Goal: Task Accomplishment & Management: Use online tool/utility

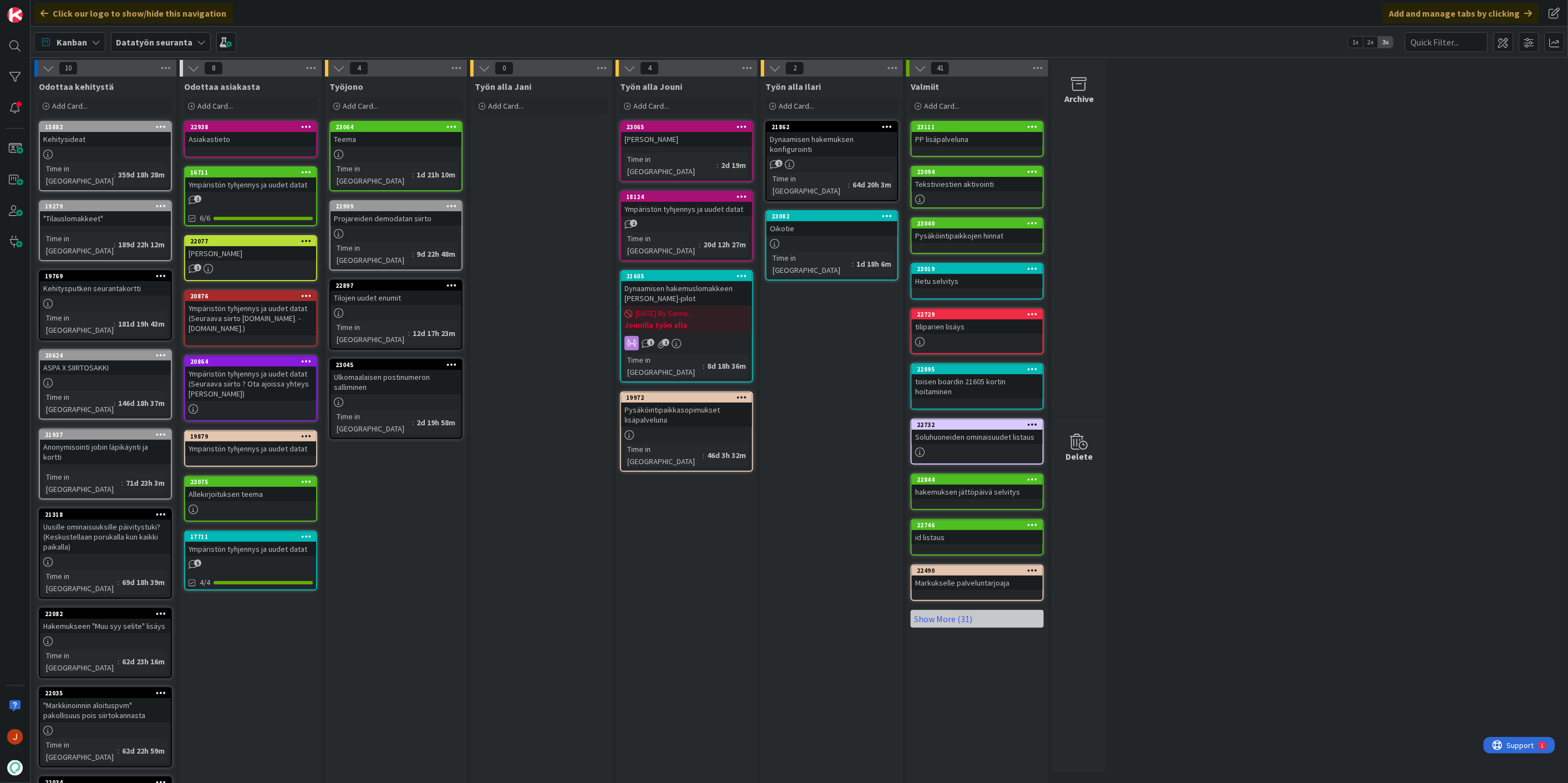
click at [640, 535] on div "Työn alla Jouni Add Card... Template Not Set Title 0 / 128 Label TA TA Lahden T…" at bounding box center [687, 516] width 142 height 878
drag, startPoint x: 745, startPoint y: 560, endPoint x: 690, endPoint y: 561, distance: 55.0
click at [745, 560] on div "Työn alla Jouni Add Card... Template Not Set Title 0 / 128 Label TA TA Lahden T…" at bounding box center [687, 516] width 142 height 878
click at [832, 359] on div "Työn alla Ilari Add Card... 21862 Dynaamisen hakemuksen konfigurointi 1 Time in…" at bounding box center [832, 516] width 142 height 878
drag, startPoint x: 608, startPoint y: 492, endPoint x: 664, endPoint y: 491, distance: 56.0
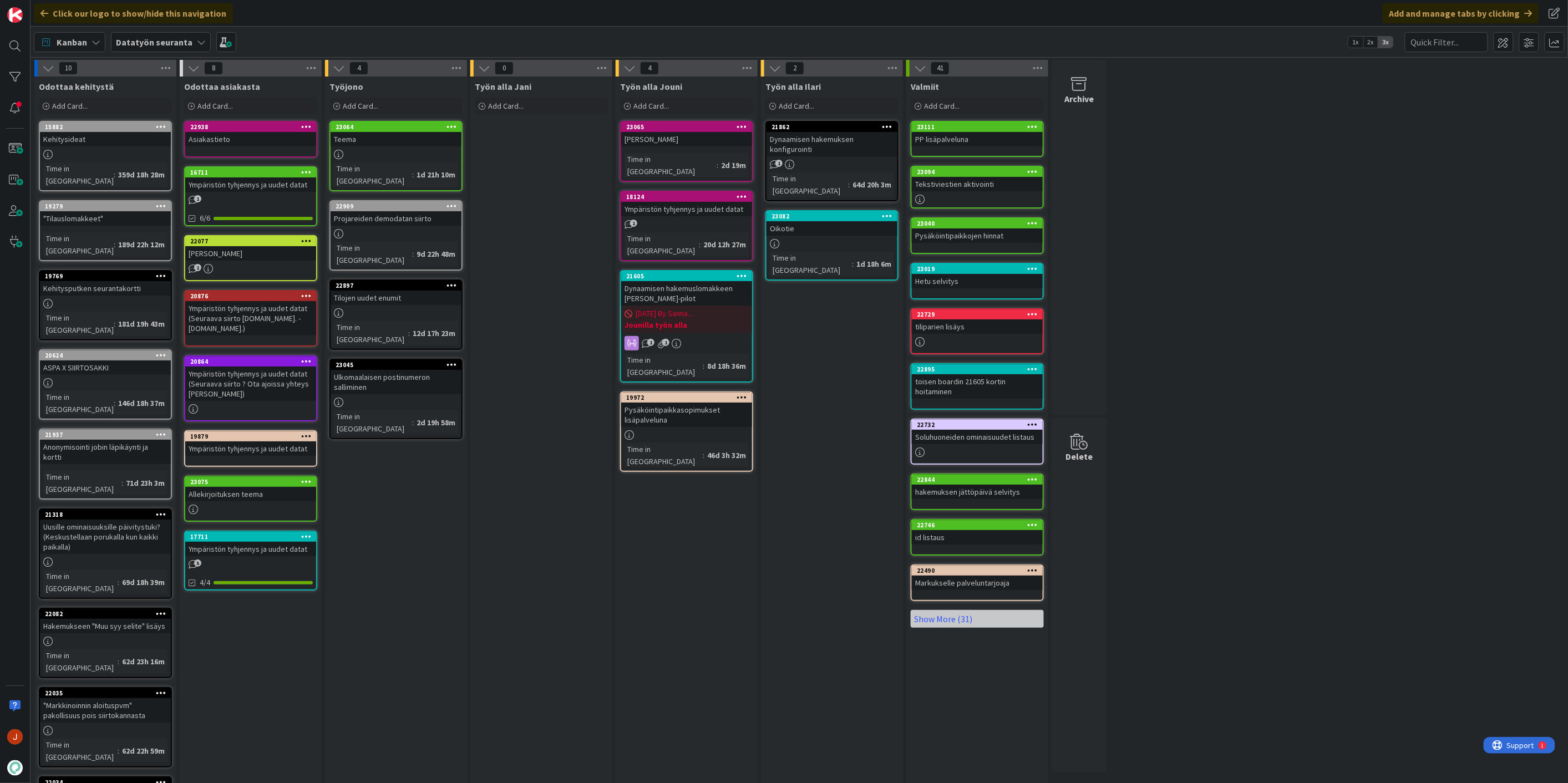
click at [609, 492] on div "Työn alla Jani Add Card... Template Not Set Title 0 / 128 Label TA Show More...…" at bounding box center [541, 516] width 142 height 878
click at [708, 567] on div "Työn alla Jouni Add Card... Template Not Set Title 0 / 128 Label TA TA Lahden T…" at bounding box center [687, 516] width 142 height 878
click at [708, 566] on div "Työn alla Jouni Add Card... Template Not Set Title 0 / 128 Label TA TA Lahden T…" at bounding box center [687, 516] width 142 height 878
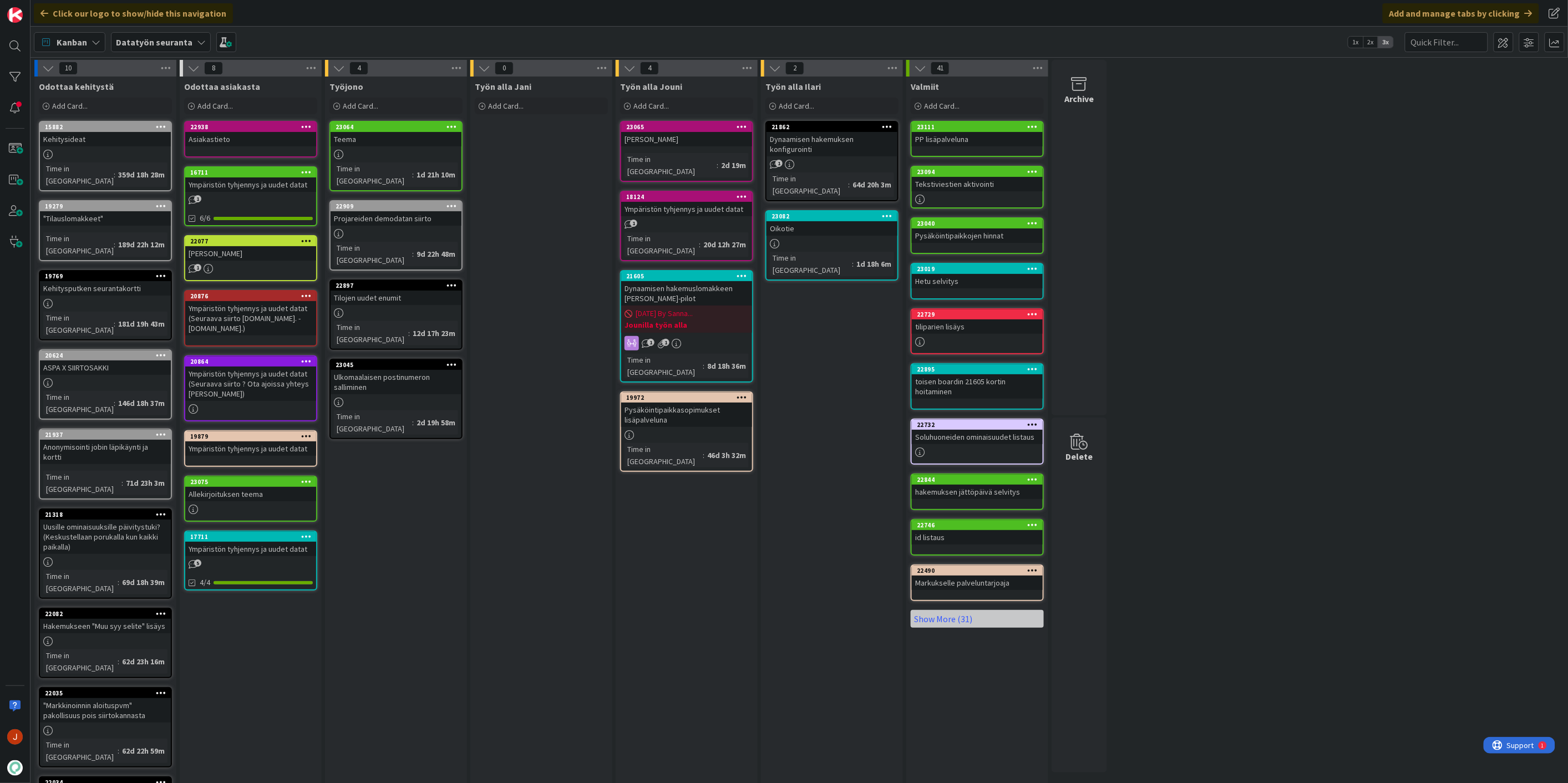
click at [708, 566] on div "Työn alla Jouni Add Card... Template Not Set Title 0 / 128 Label TA TA Lahden T…" at bounding box center [687, 516] width 142 height 878
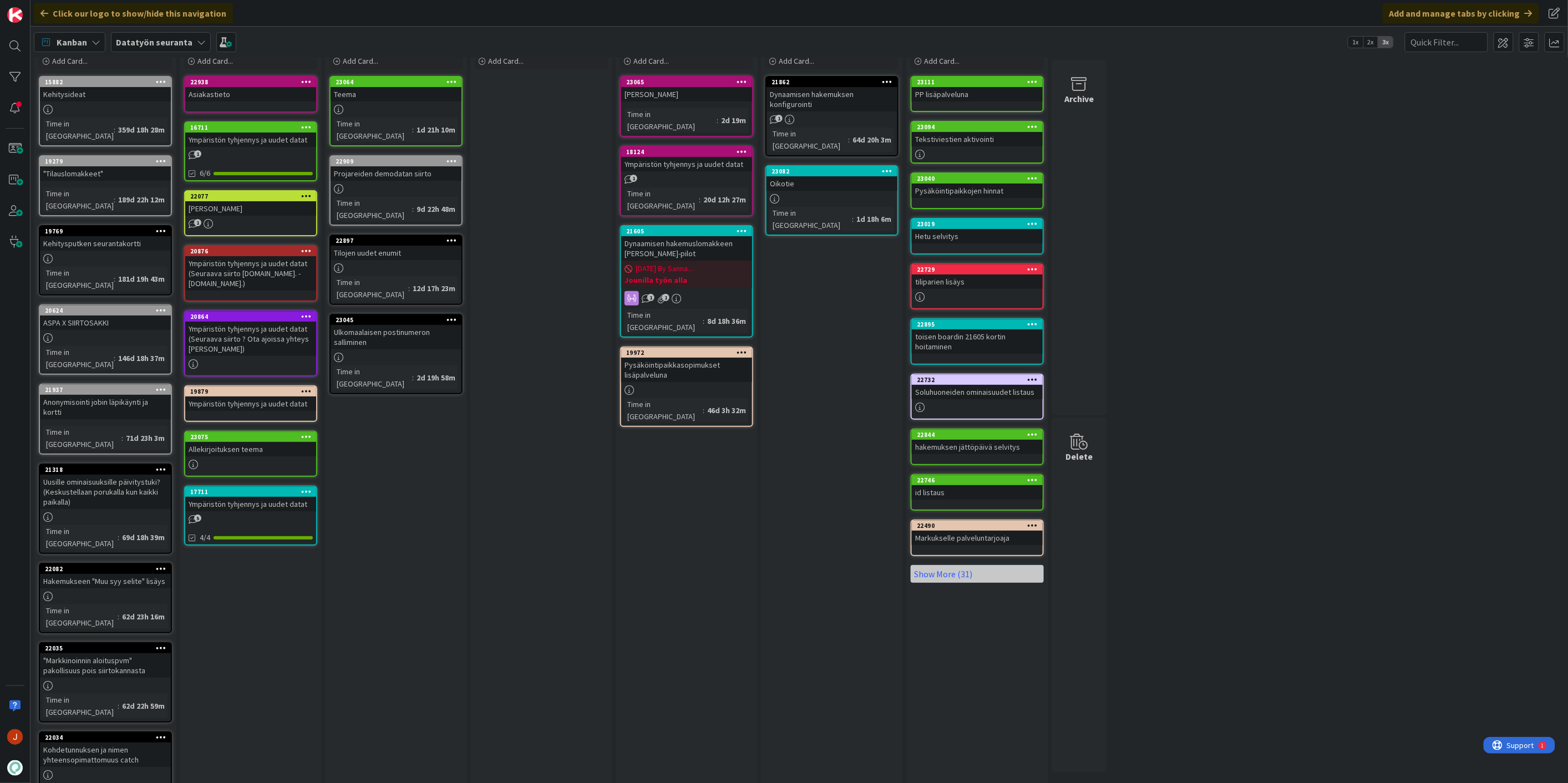
drag, startPoint x: 706, startPoint y: 568, endPoint x: 651, endPoint y: 528, distance: 68.0
click at [643, 516] on div "Työn alla Jouni Add Card... Template Not Set Title 0 / 128 Label TA TA Lahden T…" at bounding box center [687, 470] width 142 height 878
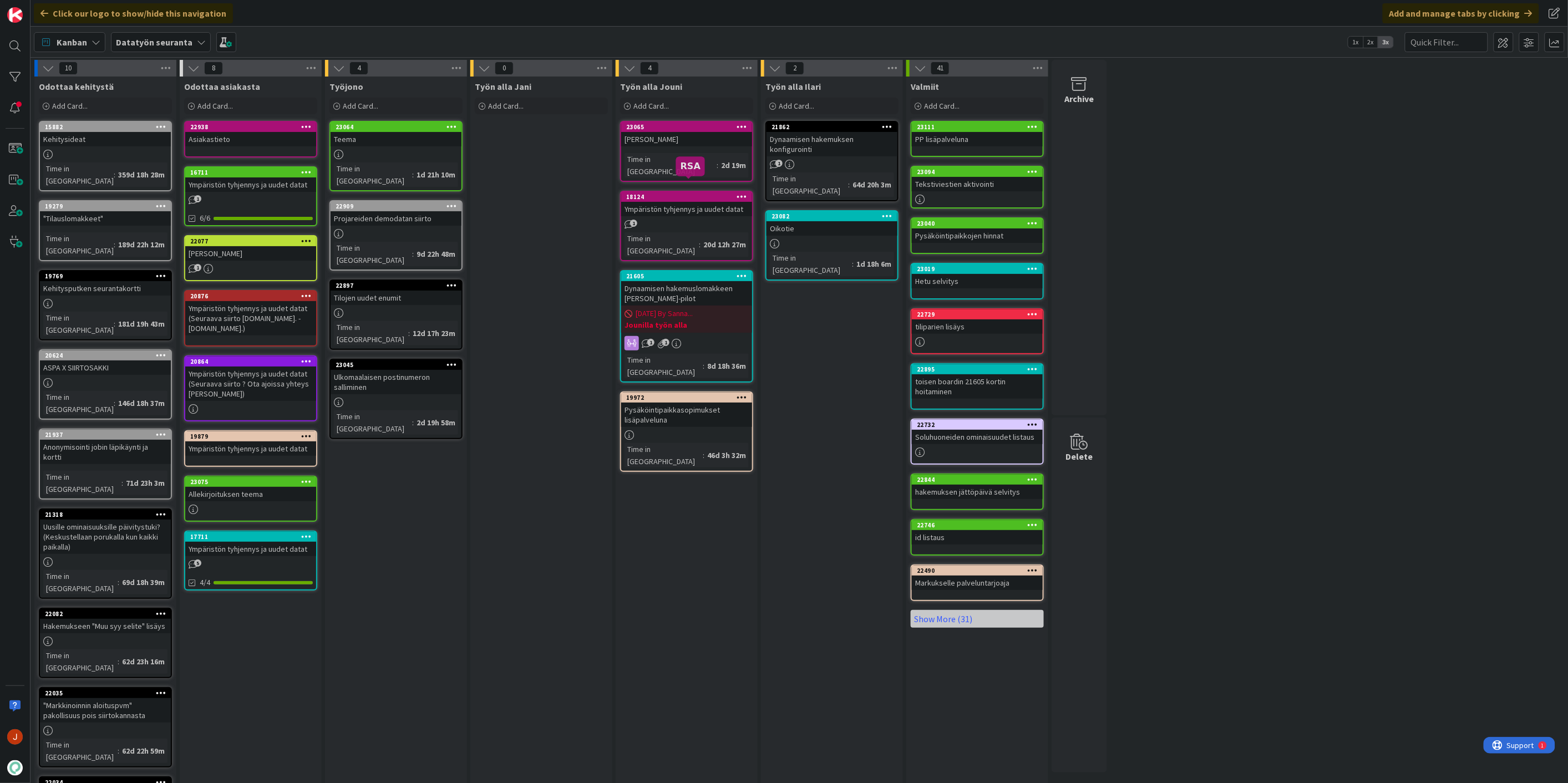
click at [568, 212] on div "Työn alla Jani Add Card... Template Not Set Title 0 / 128 Label TA Show More...…" at bounding box center [541, 516] width 142 height 878
click at [681, 192] on div "18124" at bounding box center [687, 196] width 131 height 10
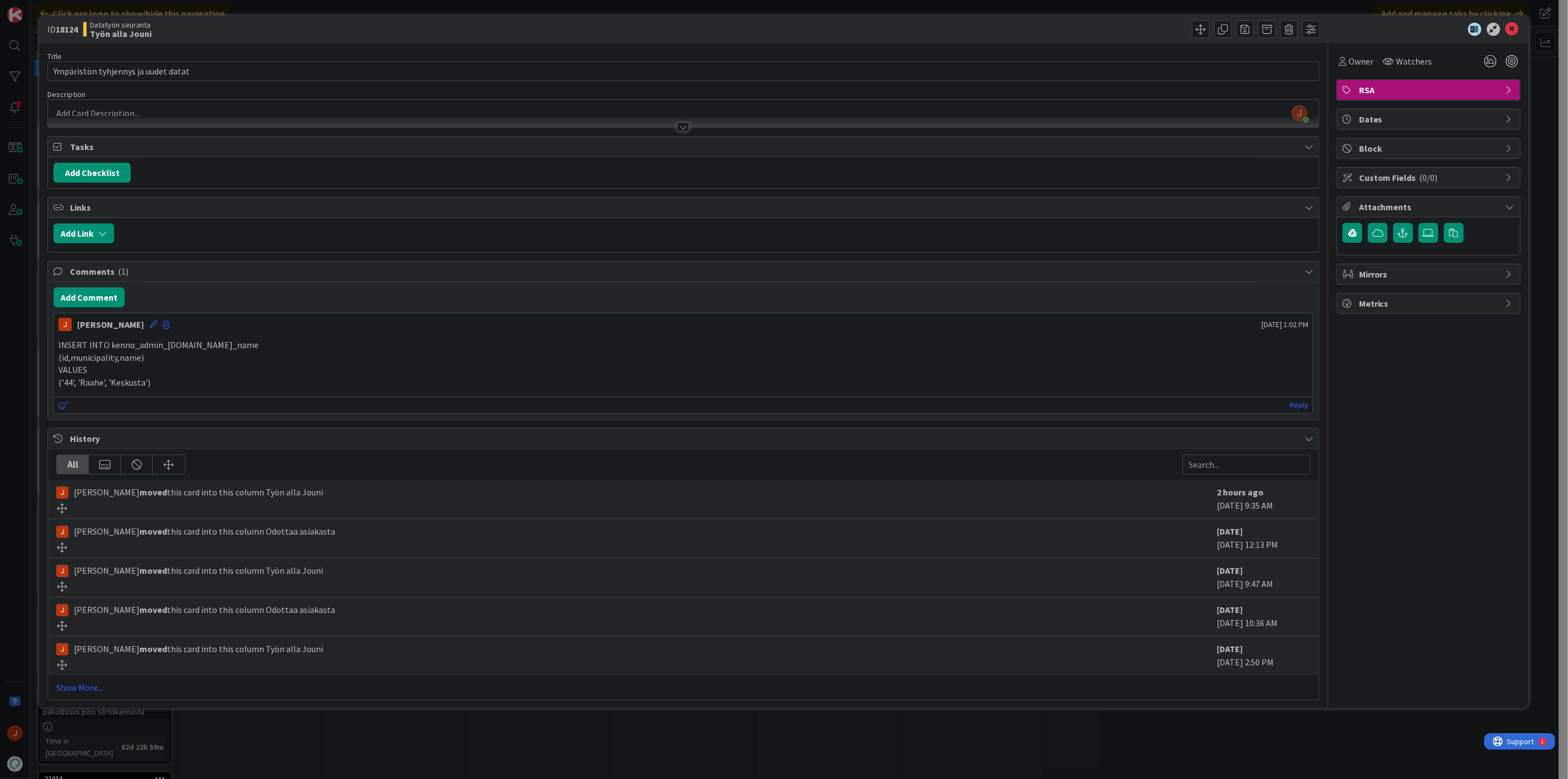
click at [312, 356] on p "(id,municipality,name)" at bounding box center [683, 358] width 1250 height 13
click at [1515, 26] on icon at bounding box center [1513, 29] width 14 height 14
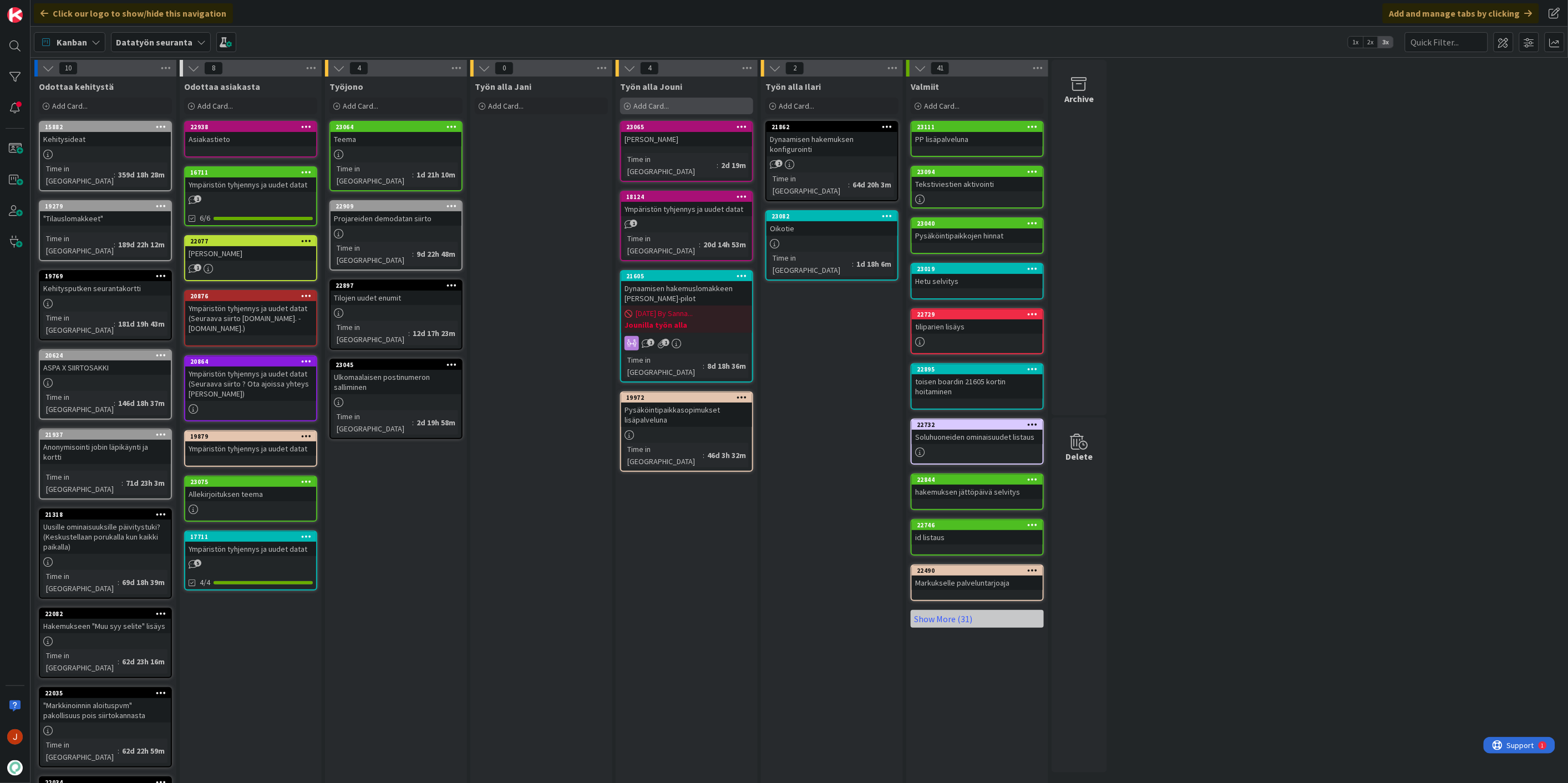
click at [678, 103] on div "Add Card..." at bounding box center [687, 106] width 133 height 16
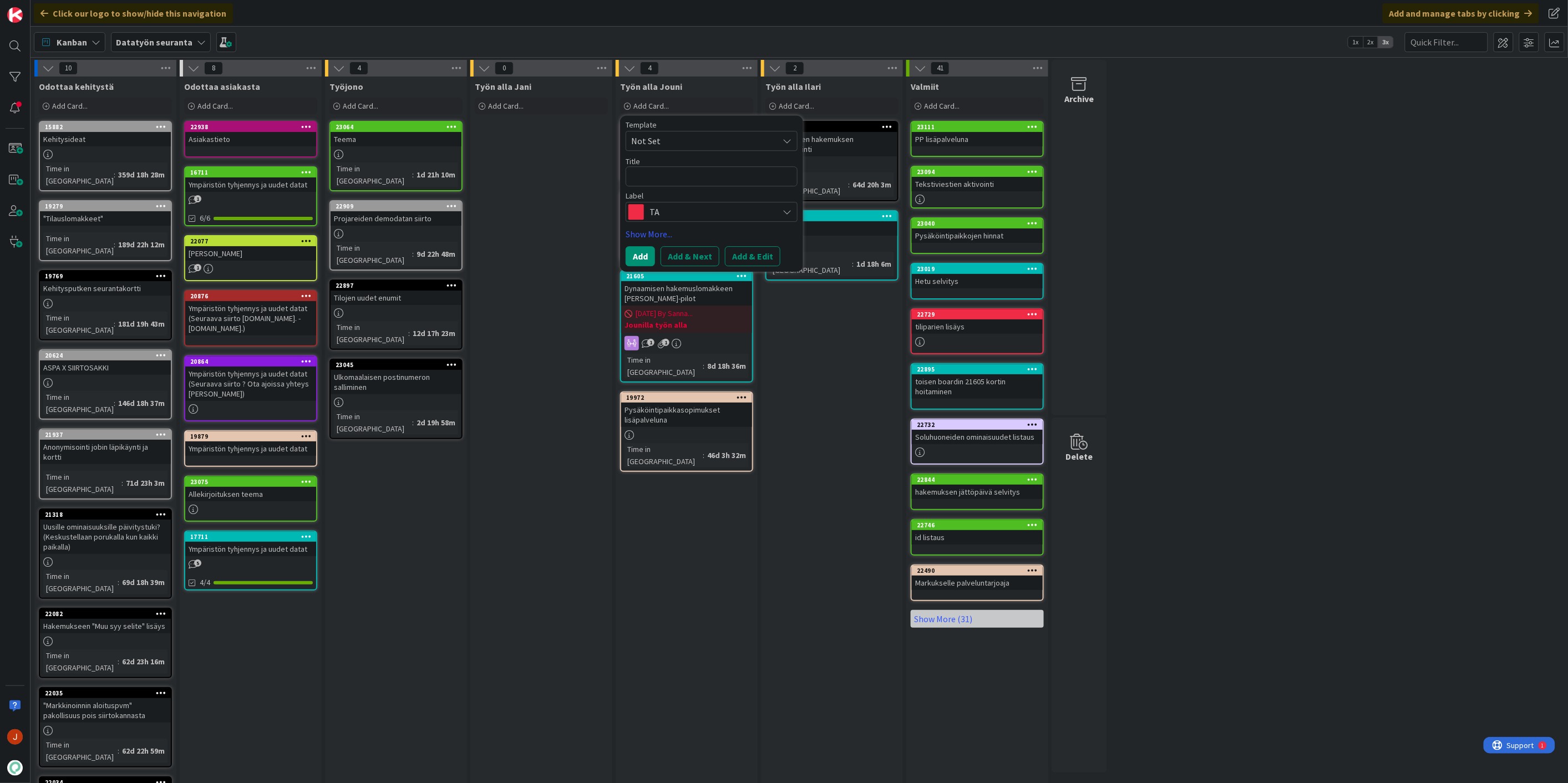
click at [681, 222] on div "Template Not Set Title 0 / 128 Label TA TA Lahden Talot Y-Säätiö Asuntosäätiö T…" at bounding box center [711, 194] width 172 height 145
click at [685, 209] on span "TA" at bounding box center [711, 211] width 123 height 16
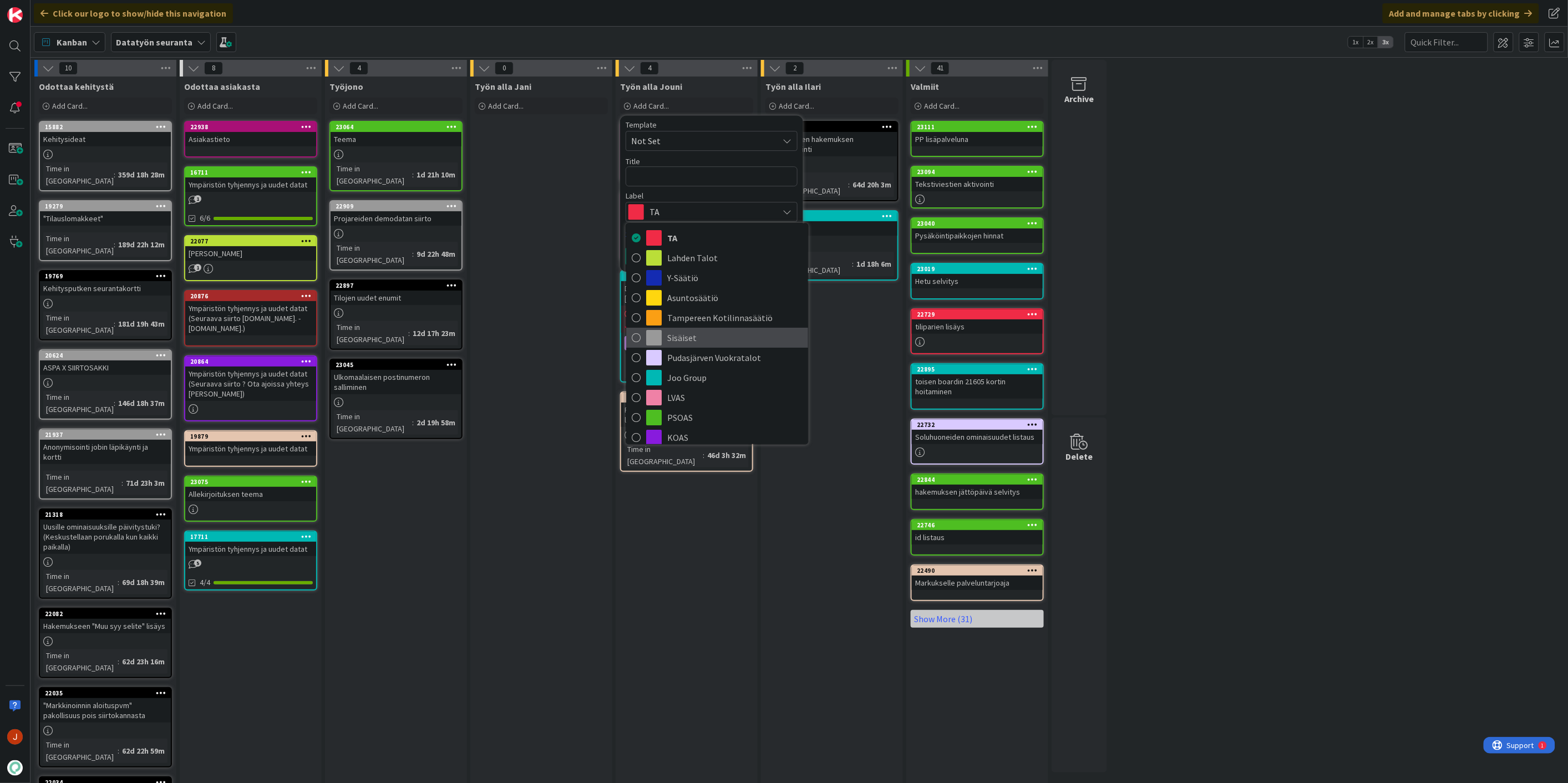
click at [692, 330] on span "Sisäiset" at bounding box center [734, 338] width 135 height 16
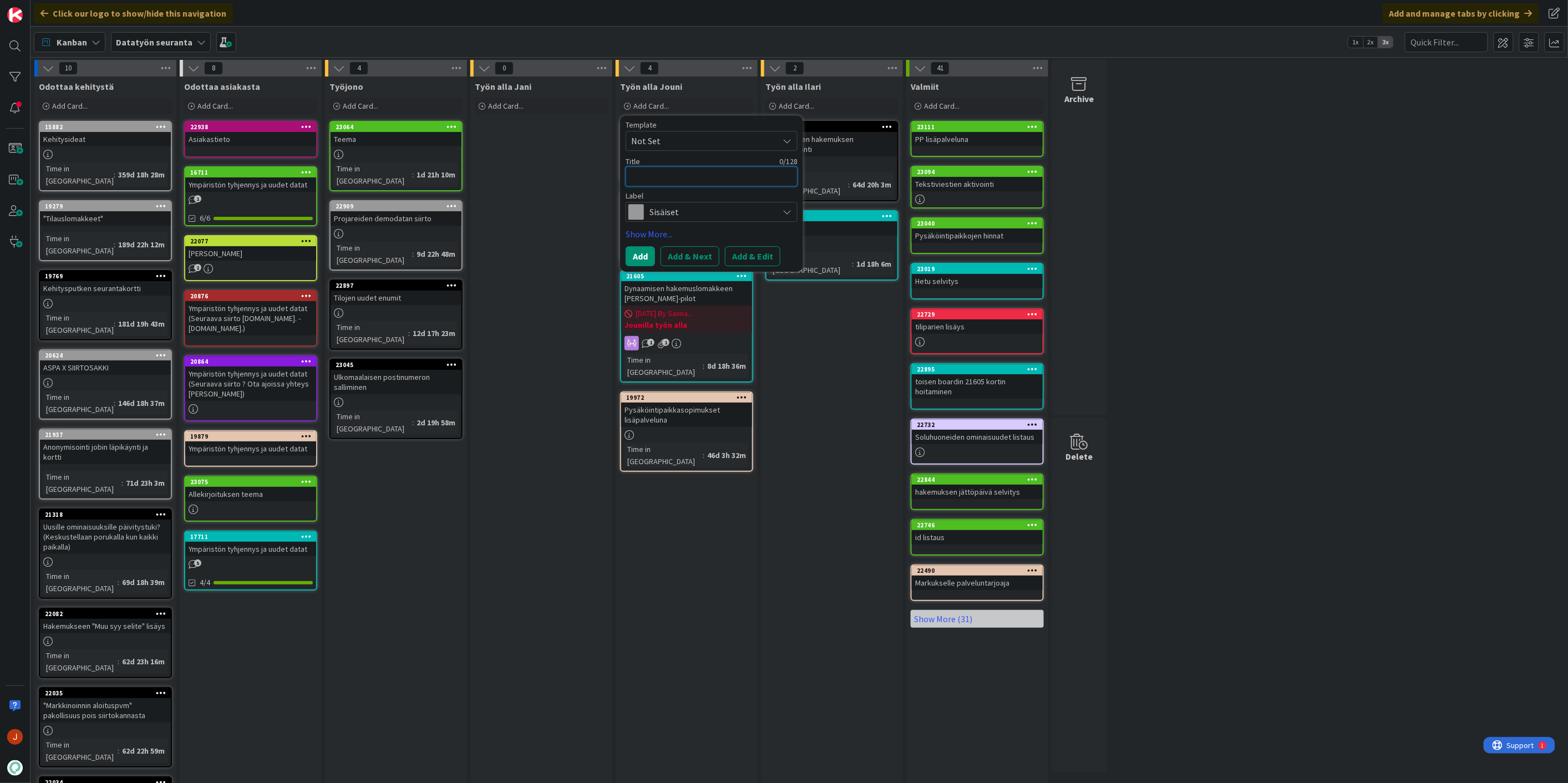
click at [679, 184] on textarea at bounding box center [711, 176] width 172 height 20
type textarea "P"
type textarea "x"
type textarea "Po"
type textarea "x"
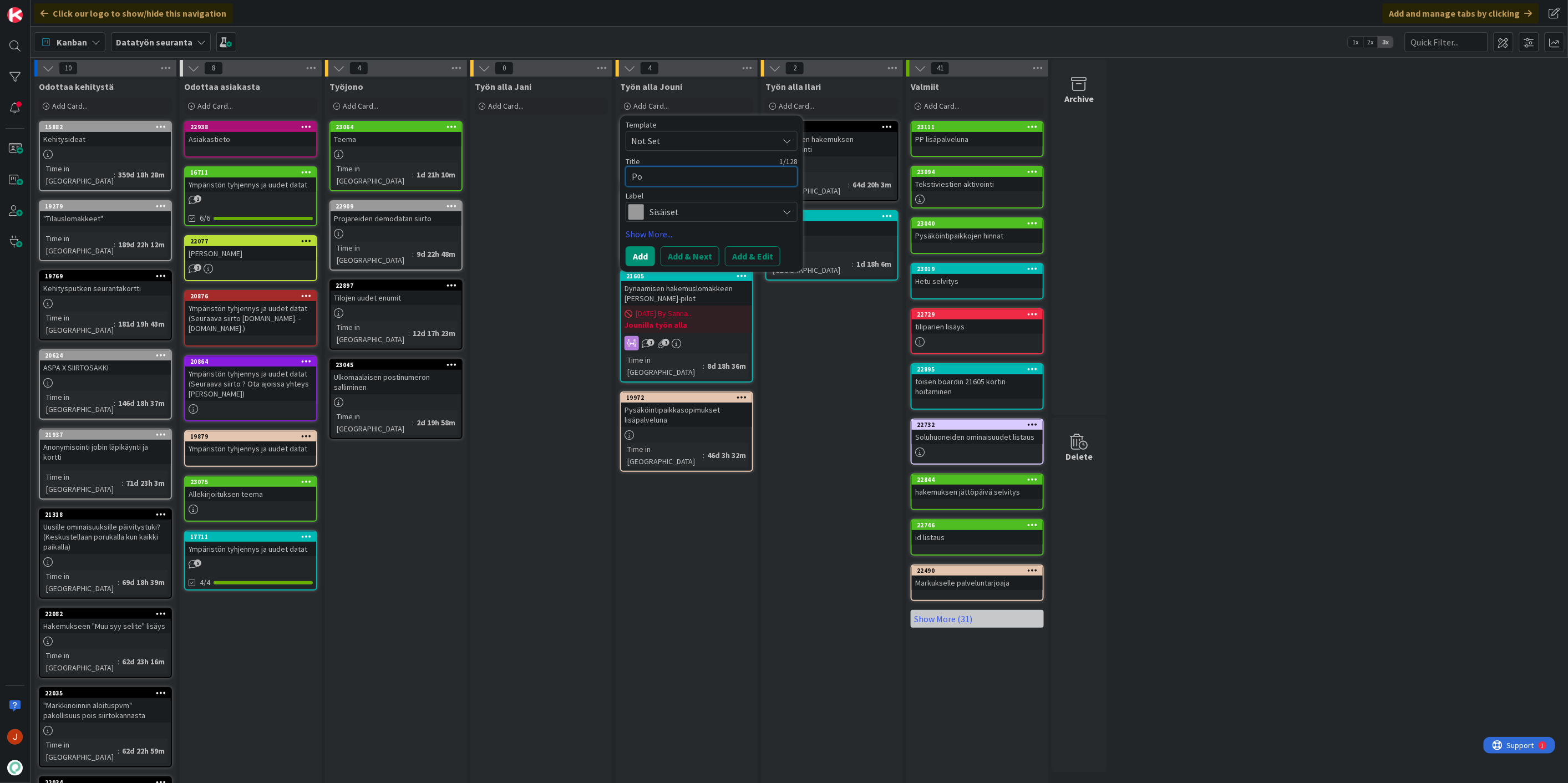
type textarea "Poh"
type textarea "x"
type textarea "Pohj"
type textarea "x"
type textarea "Pohji"
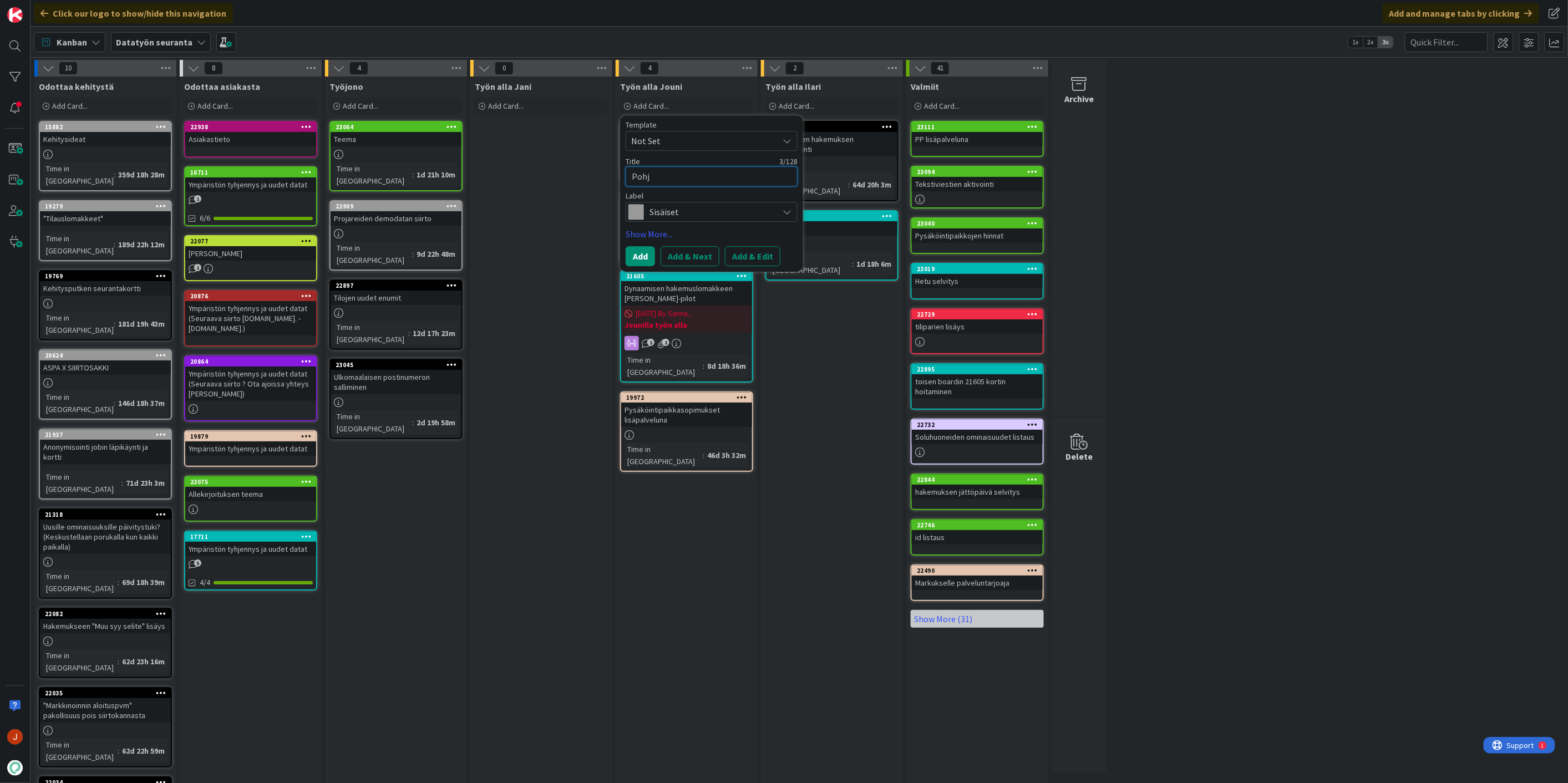
type textarea "x"
type textarea "Pohjie"
type textarea "x"
type textarea "Pohjien"
type textarea "x"
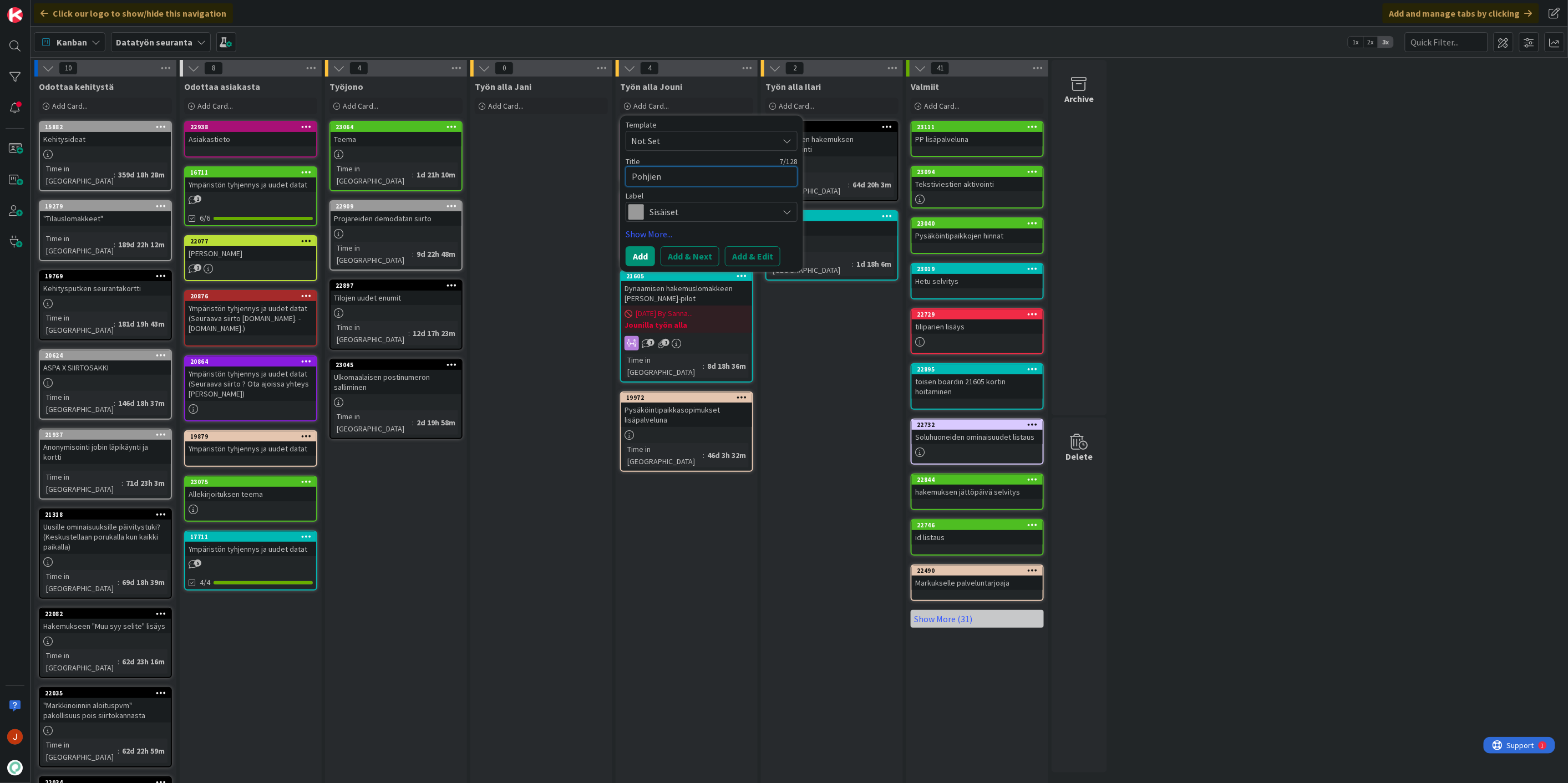
type textarea "Pohjien"
type textarea "x"
type textarea "Pohjien y"
type textarea "x"
type textarea "Pohjien yh"
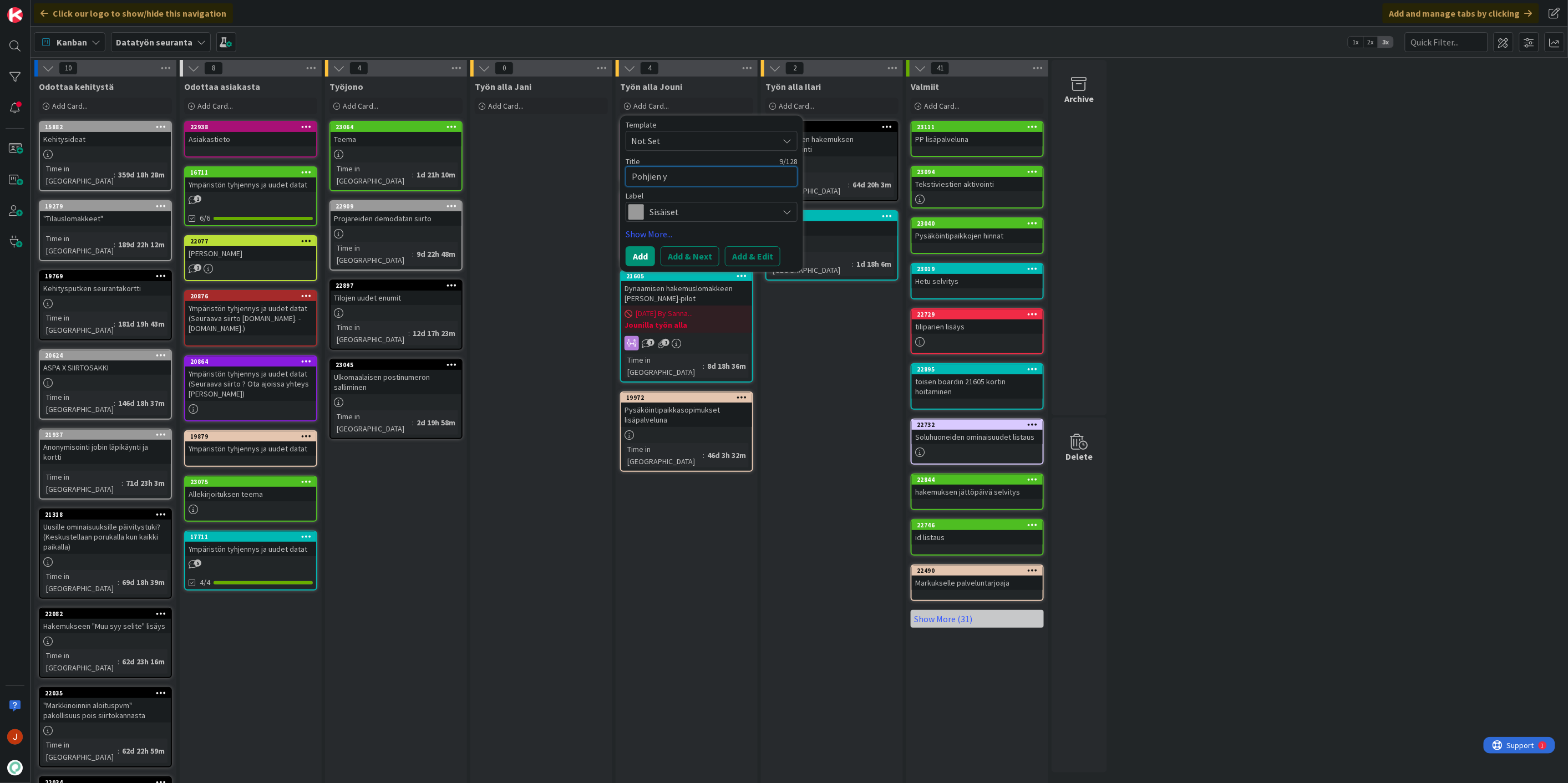
type textarea "x"
type textarea "Pohjien yhd"
type textarea "x"
type textarea "Pohjien yhdi"
type textarea "x"
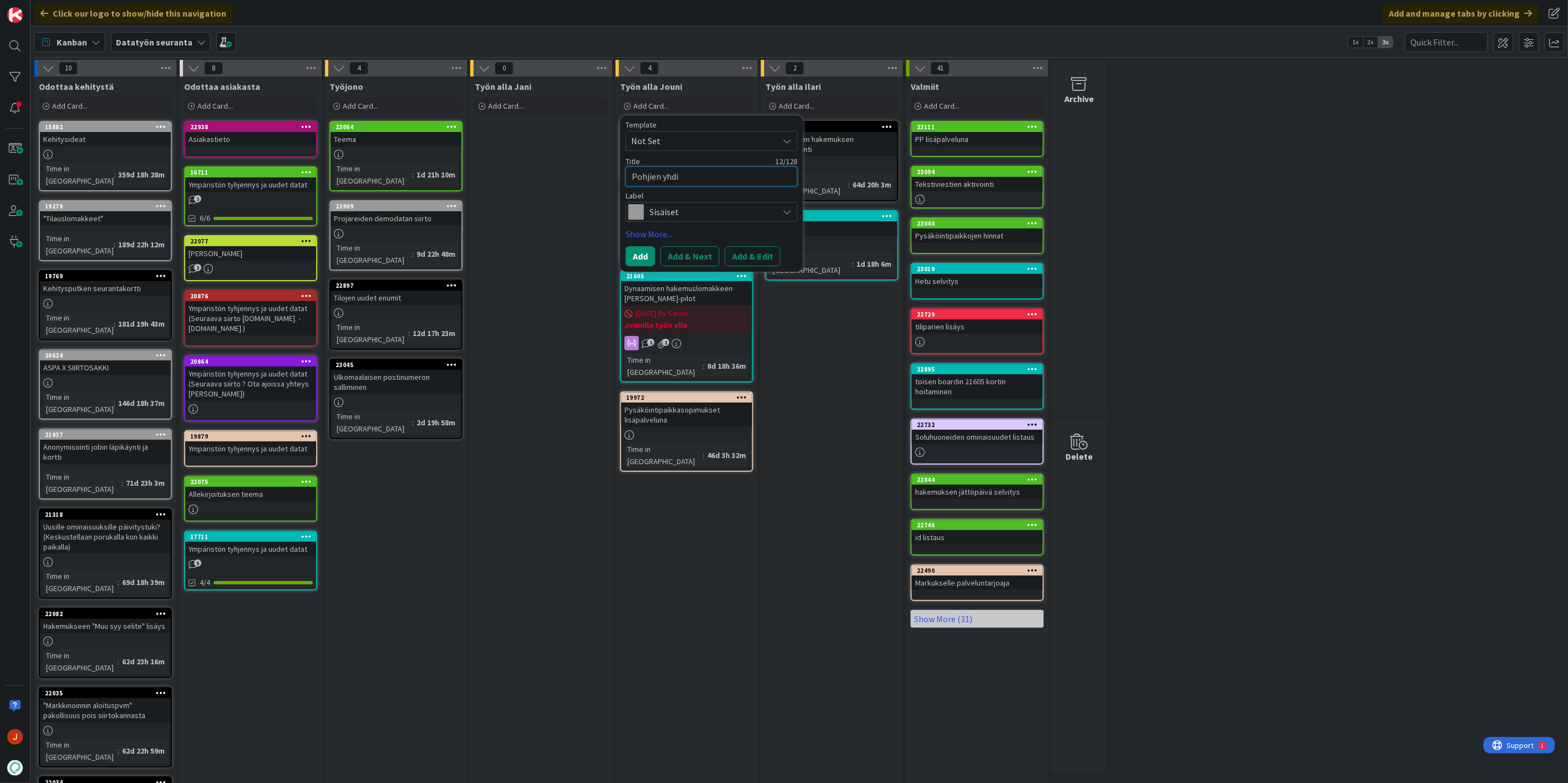
type textarea "Pohjien yhdis"
type textarea "x"
type textarea "Pohjien yhdist"
type textarea "x"
type textarea "Pohjien yhdisty"
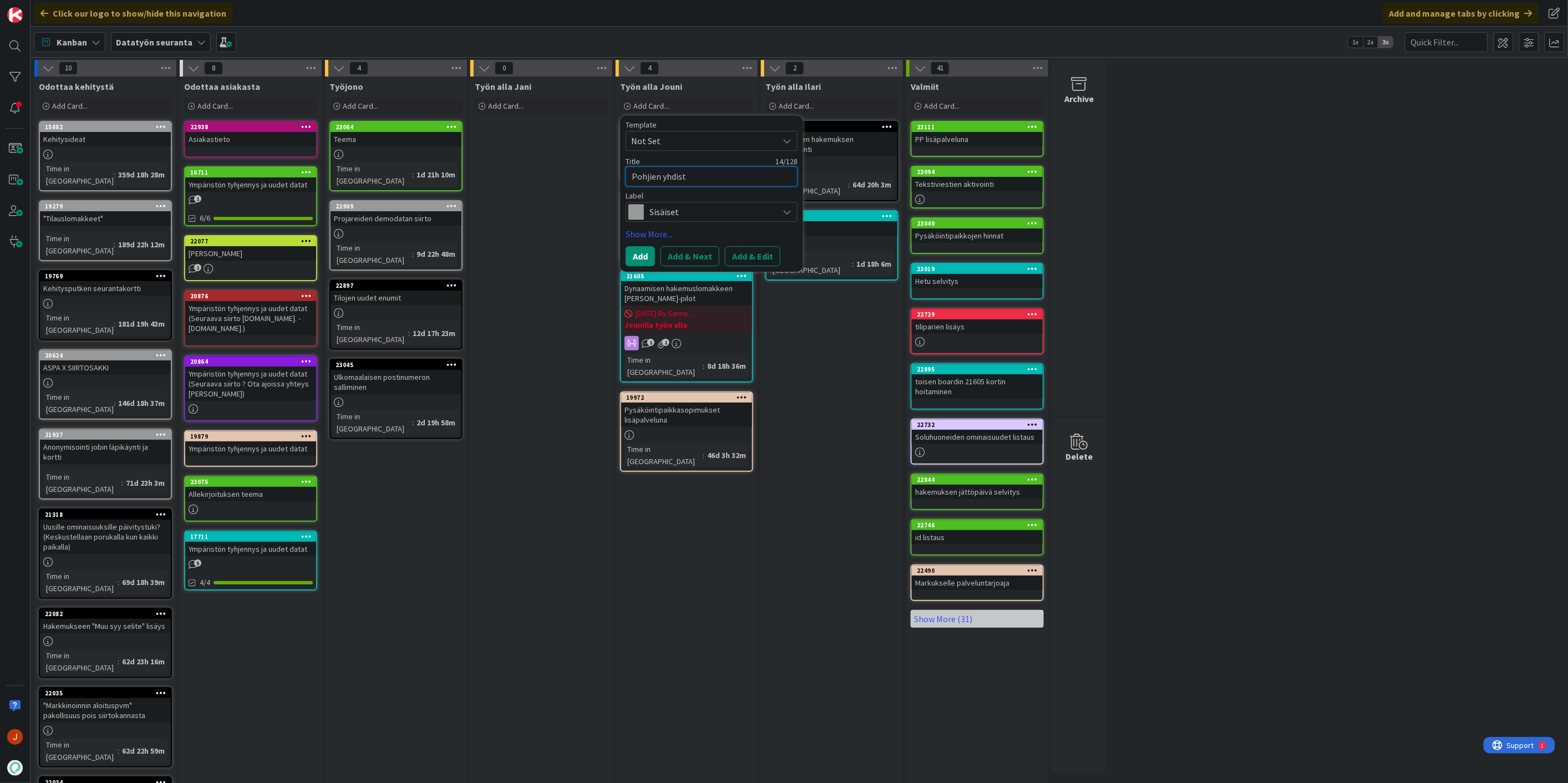
type textarea "x"
type textarea "Pohjien yhdist"
type textarea "x"
type textarea "Pohjien yhdistä"
type textarea "x"
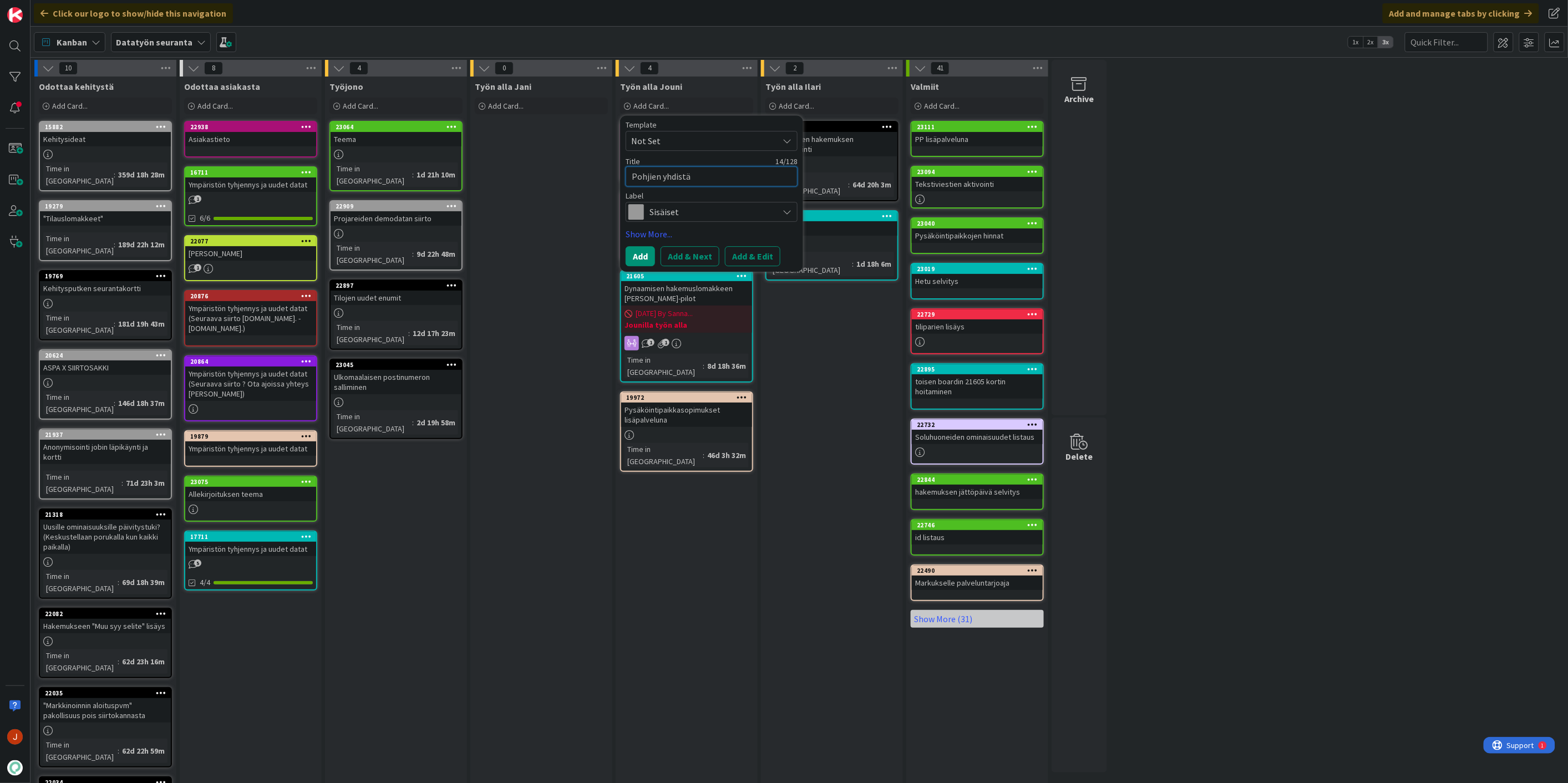
type textarea "Pohjien yhdistäm"
type textarea "x"
type textarea "Pohjien yhdistämi"
type textarea "x"
type textarea "Pohjien yhdistämie"
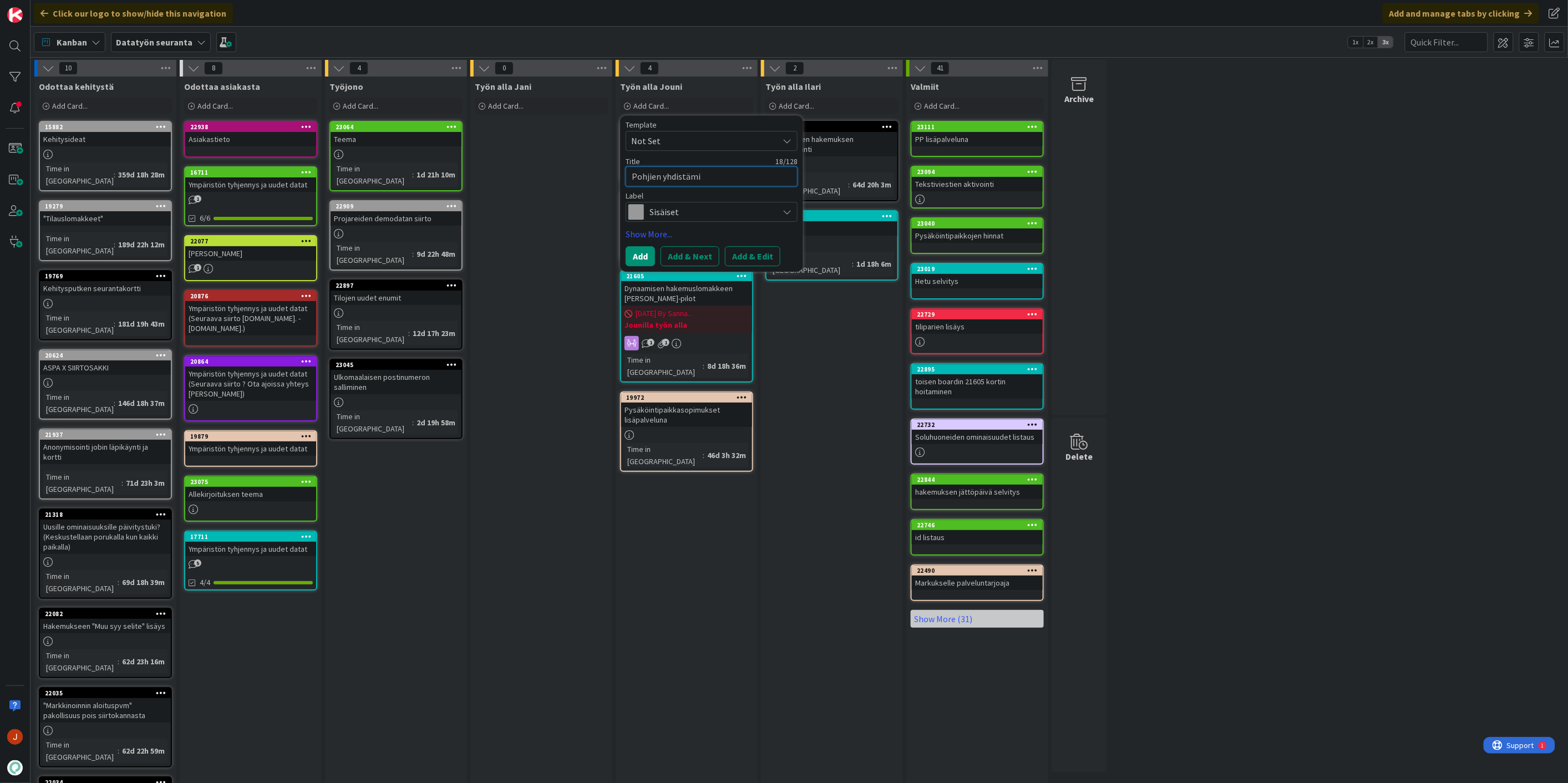
type textarea "x"
type textarea "Pohjien yhdistämien"
type textarea "x"
type textarea "Pohjien yhdistämienn"
type textarea "x"
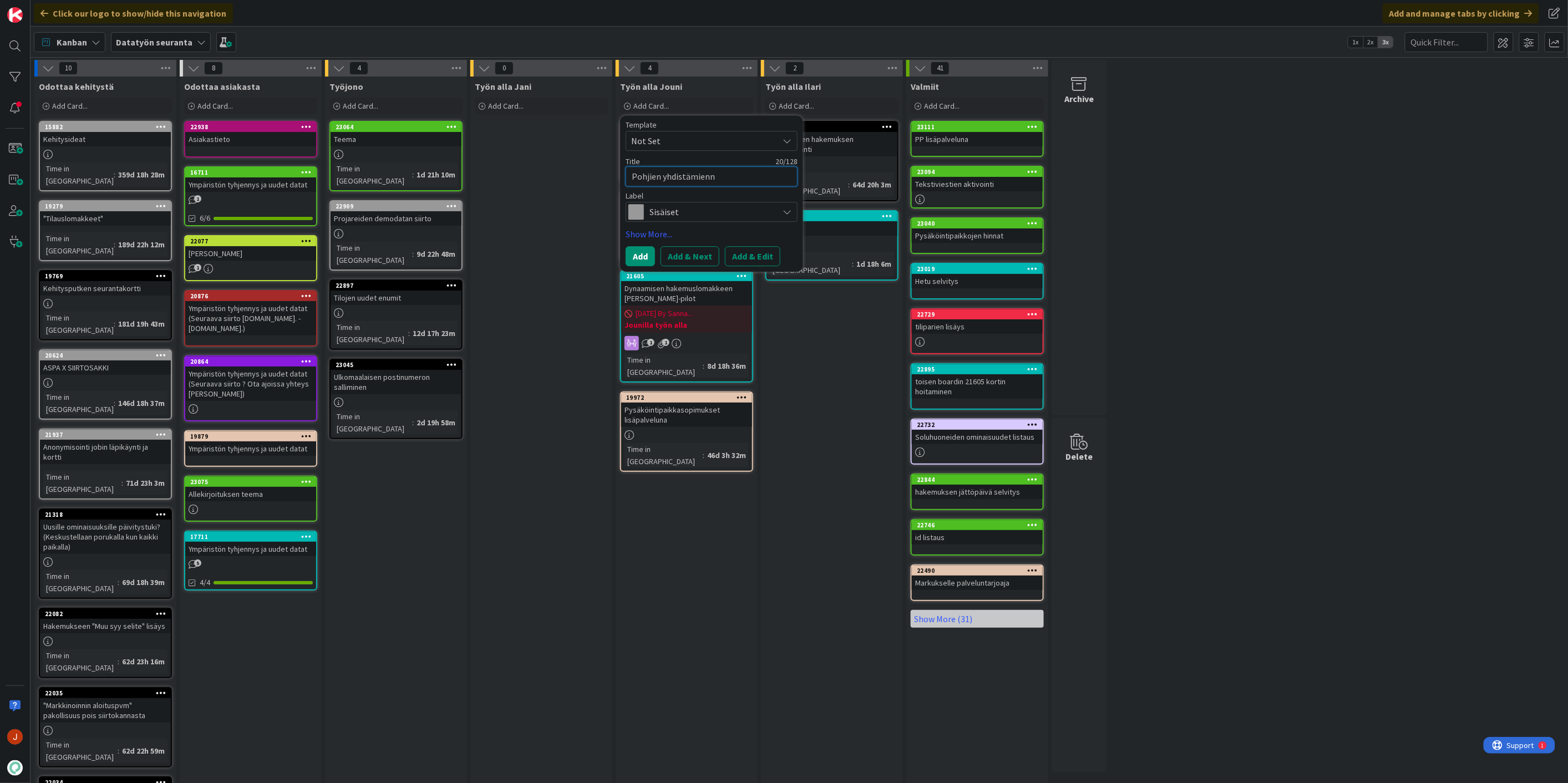
type textarea "Pohjien yhdistämien"
type textarea "x"
type textarea "Pohjien yhdistämie"
type textarea "x"
type textarea "Pohjien yhdistämi"
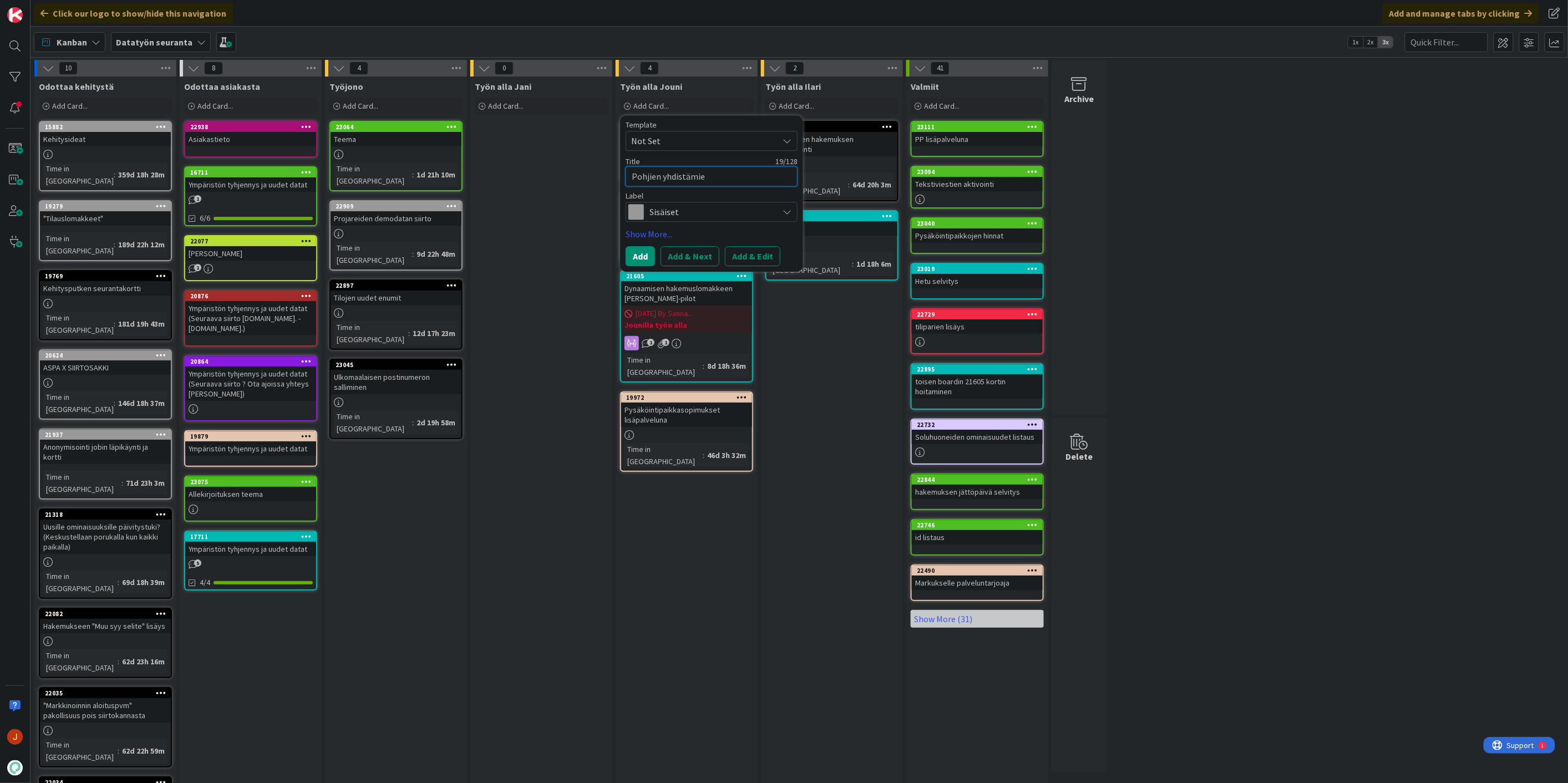
type textarea "x"
type textarea "Pohjien yhdistämin"
type textarea "x"
type textarea "Pohjien yhdistämine"
type textarea "x"
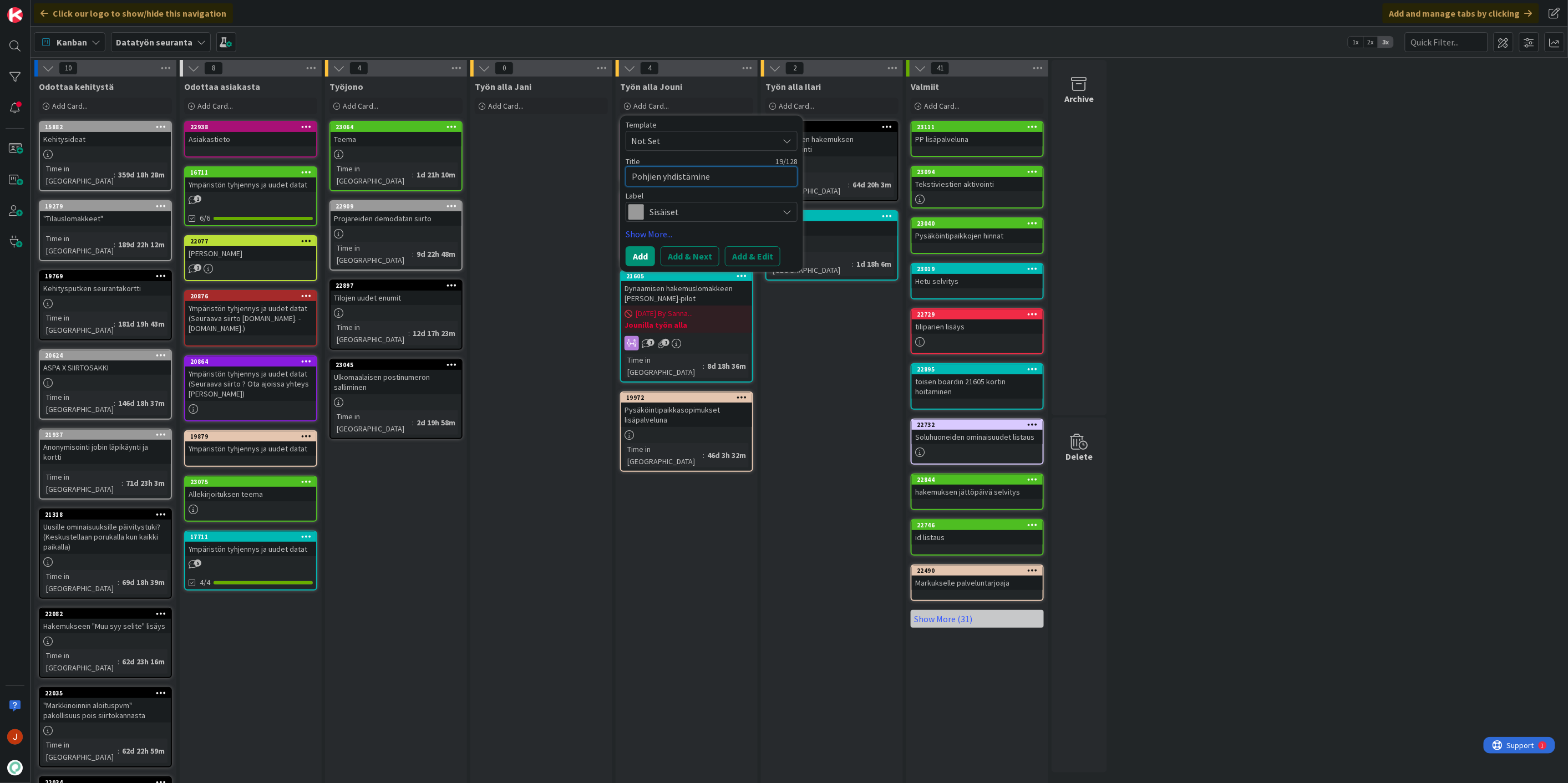
type textarea "Pohjien yhdistämine"
type textarea "x"
type textarea "Pohjien yhdistämine h"
type textarea "x"
type textarea "Pohjien yhdistämine hi"
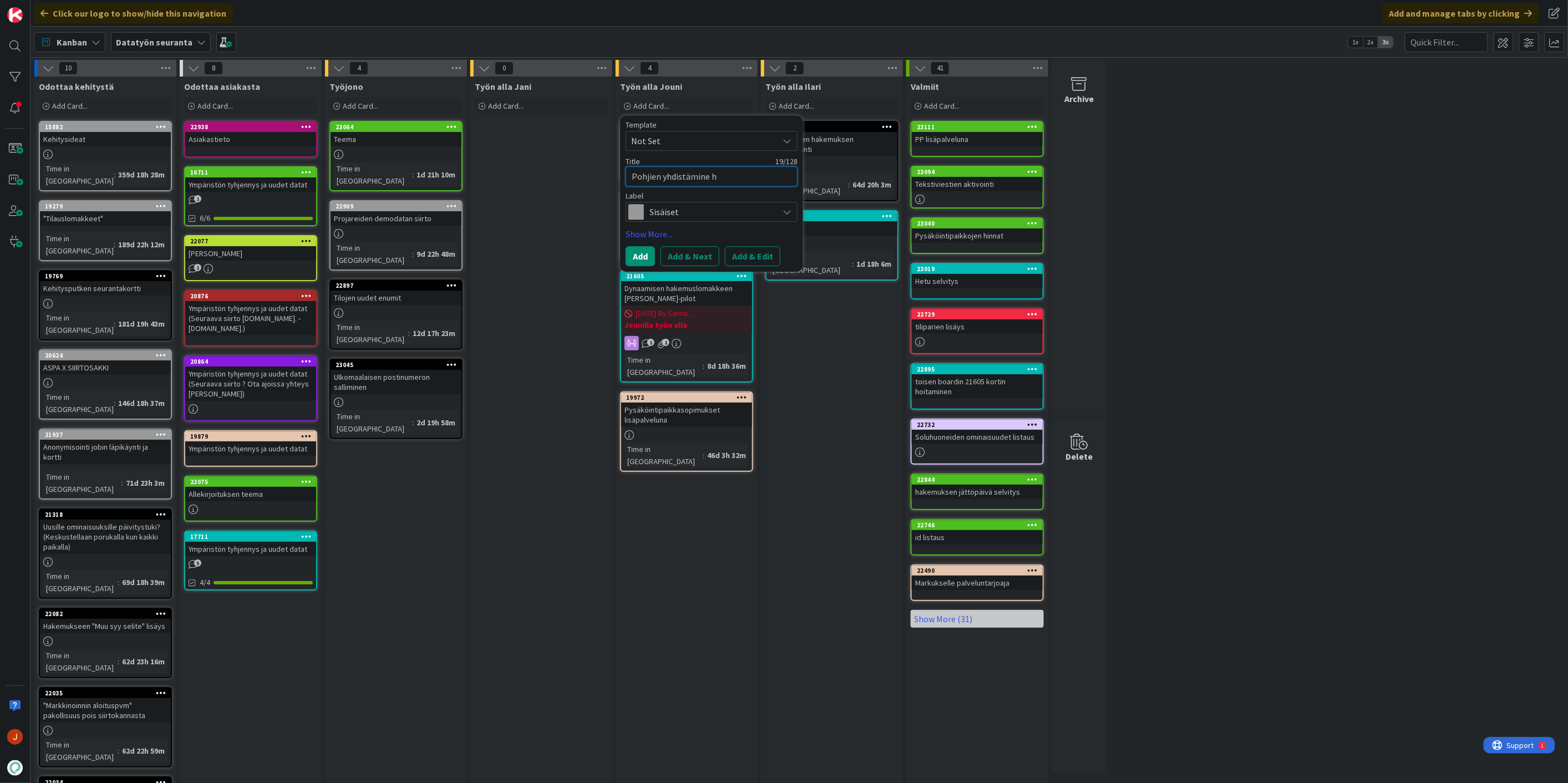
type textarea "x"
type textarea "[PERSON_NAME] yhdistämine his"
type textarea "x"
type textarea "Pohjien yhdistämine hist"
type textarea "x"
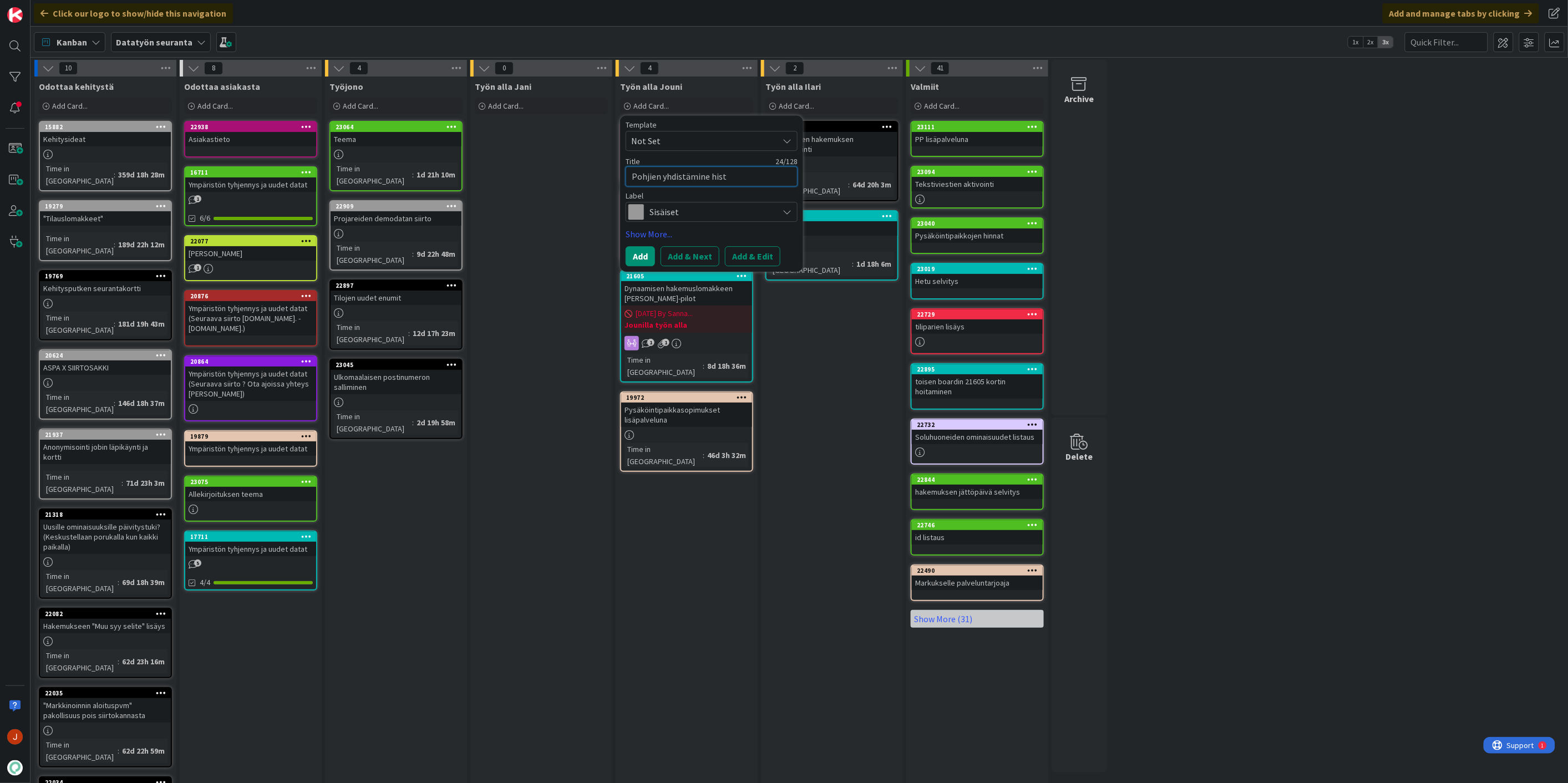
type textarea "Pohjien yhdistämine histo"
type textarea "x"
type textarea "Pohjien yhdistämine histor"
type textarea "x"
type textarea "Pohjien yhdistämine histori"
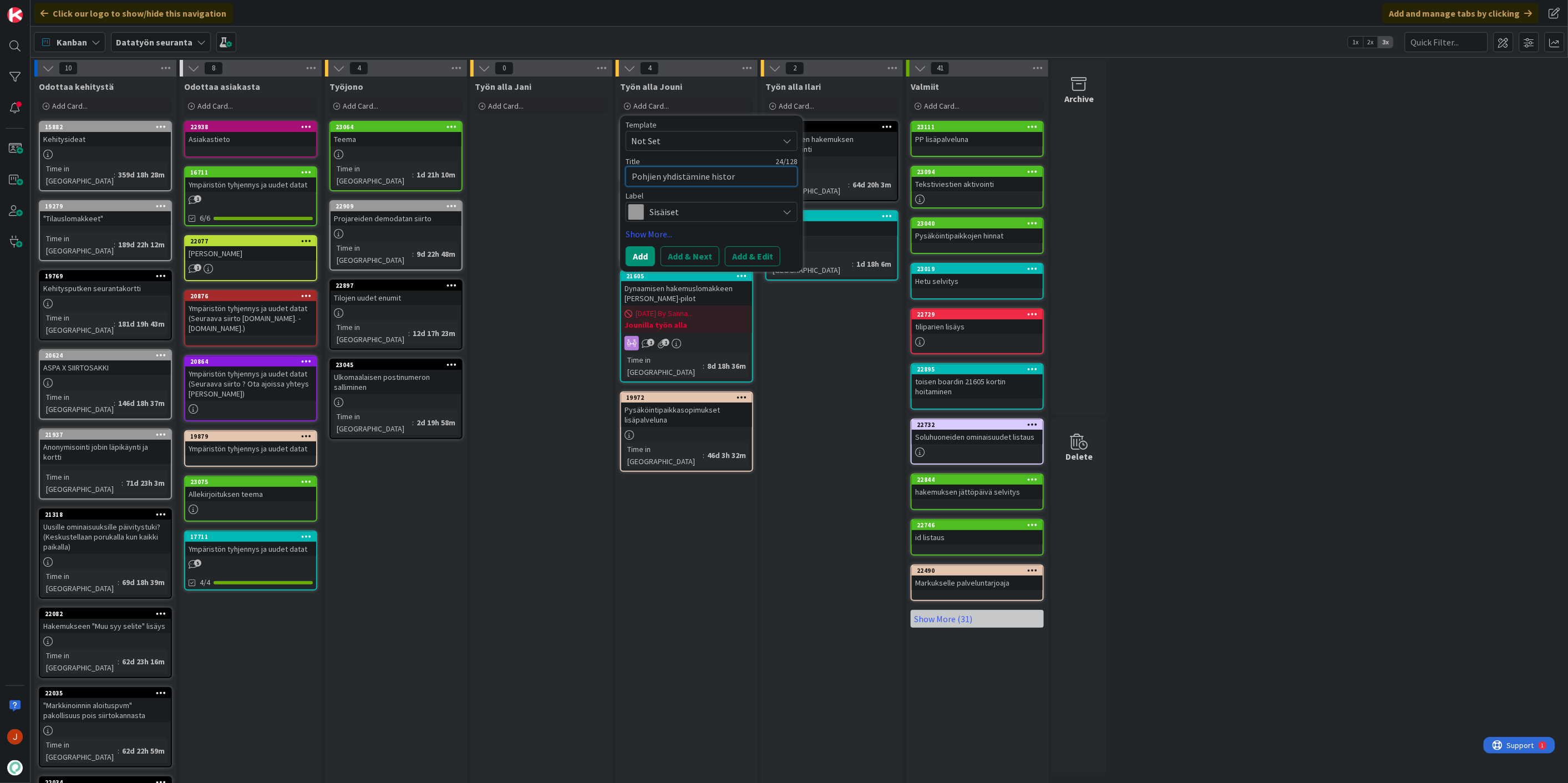
type textarea "x"
type textarea "[PERSON_NAME] yhdistämine historia"
type textarea "x"
type textarea "[PERSON_NAME] yhdistämine historia"
type textarea "x"
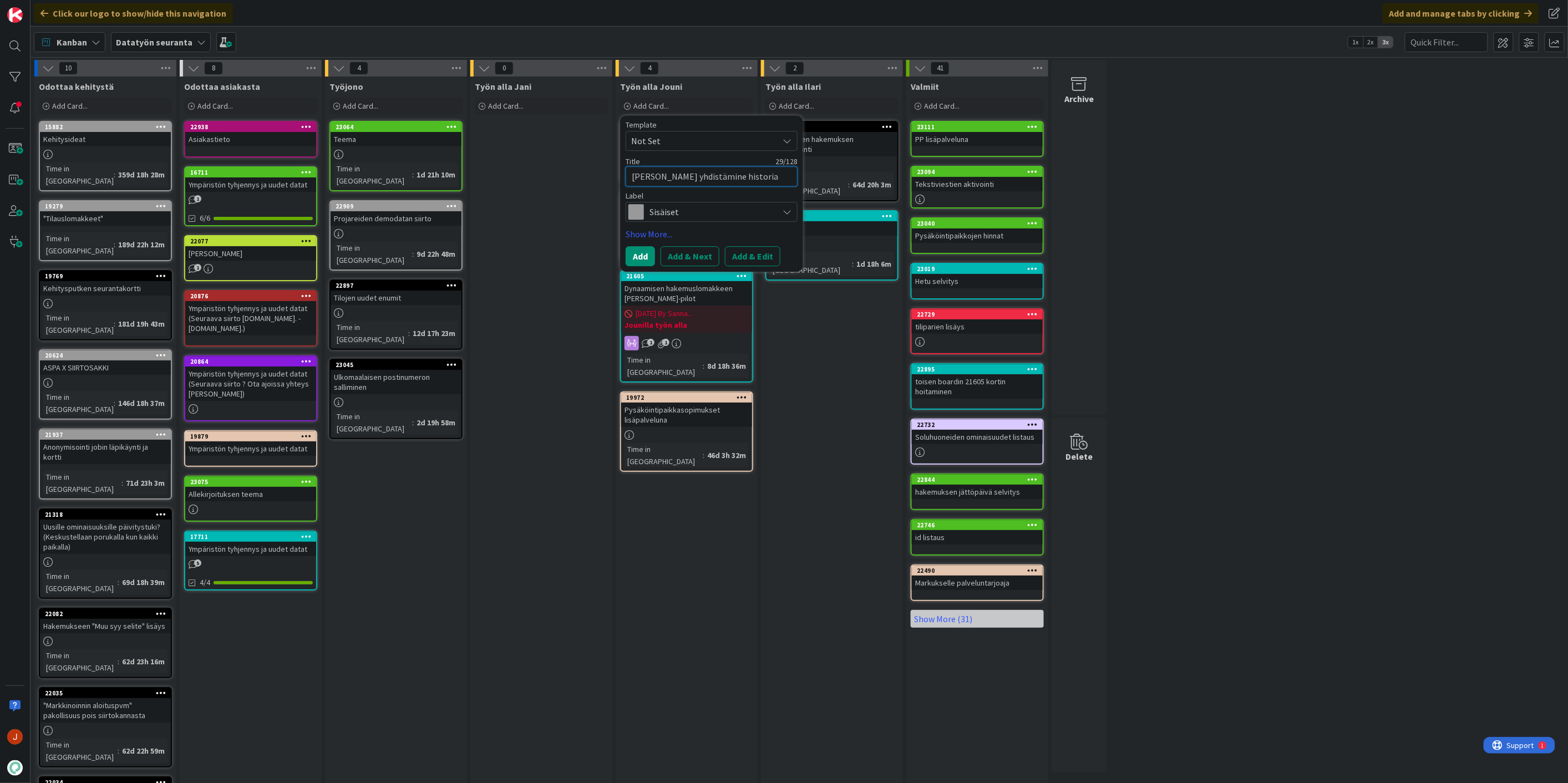
type textarea "[PERSON_NAME] yhdistämine historia j"
type textarea "x"
type textarea "Pohjien yhdistämine historia ja"
type textarea "x"
type textarea "Pohjien yhdistämine historia ja"
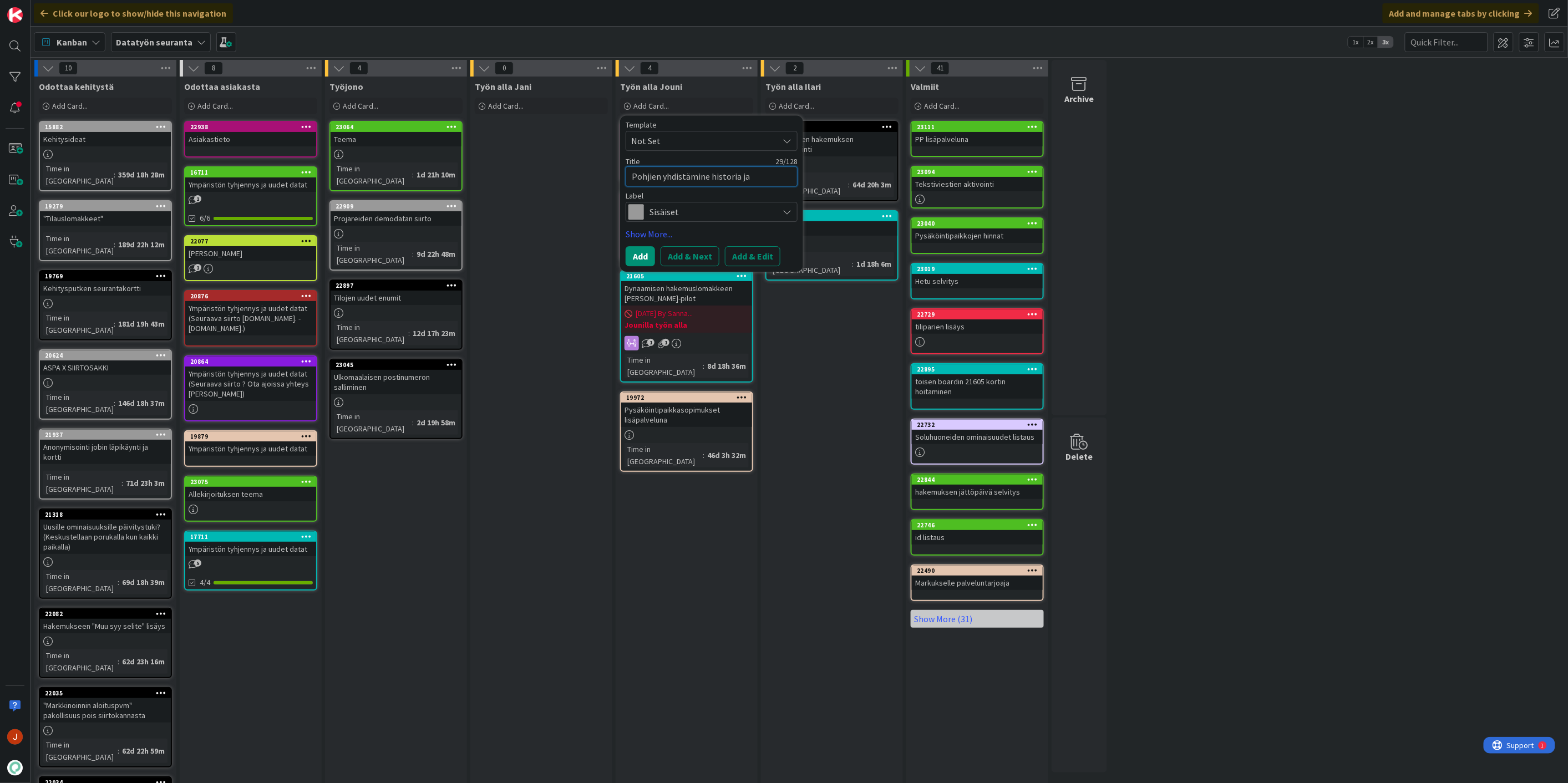
type textarea "x"
type textarea "Pohjien yhdistämine historia ja i"
type textarea "x"
type textarea "Pohjien yhdistämine historia ja in"
type textarea "x"
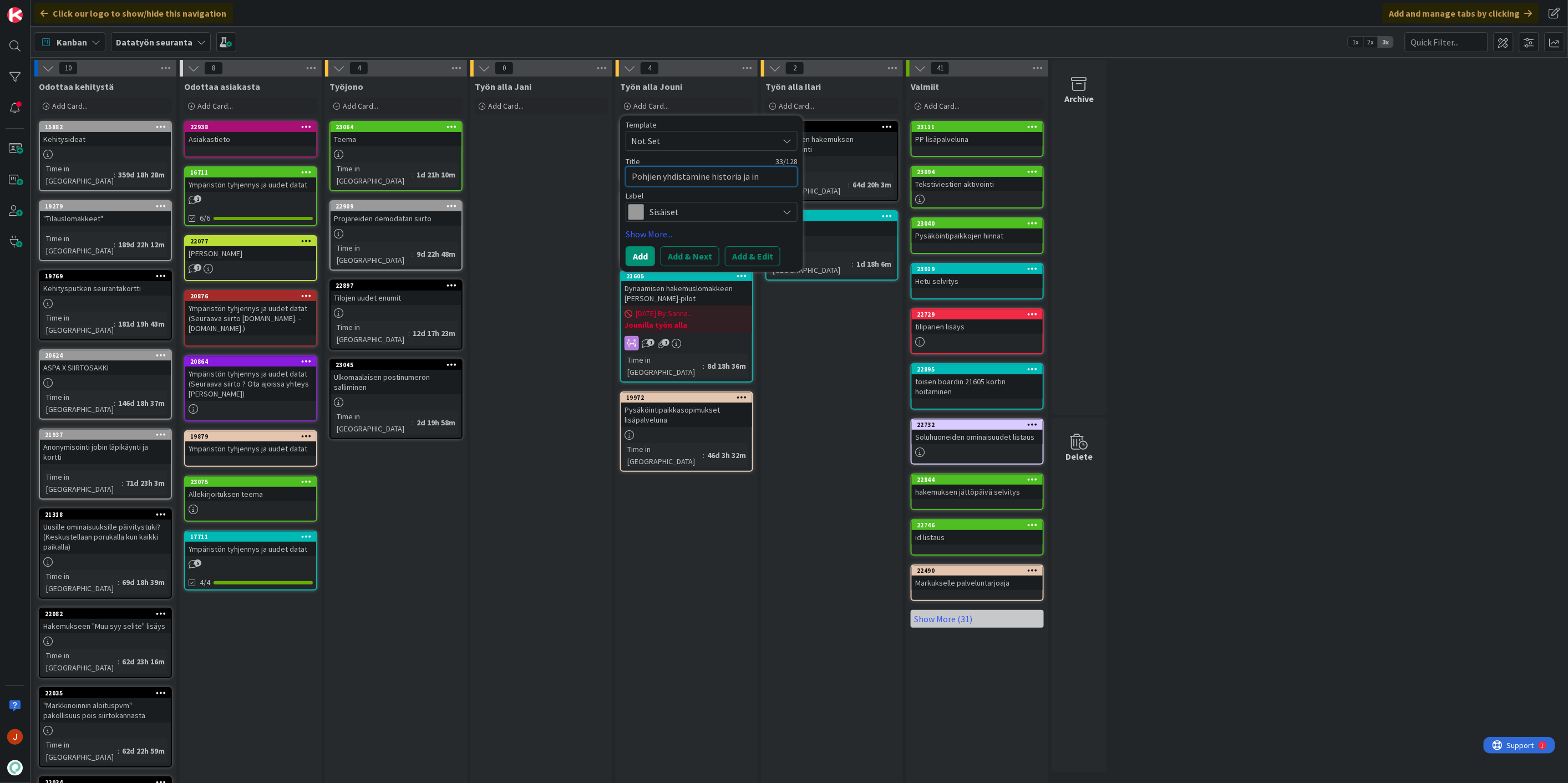
type textarea "[PERSON_NAME] yhdistämine historia ja inf"
type textarea "x"
type textarea "Pohjien yhdistämine historia ja info"
type textarea "x"
type textarea "Pohjien yhdistämine historian ja info"
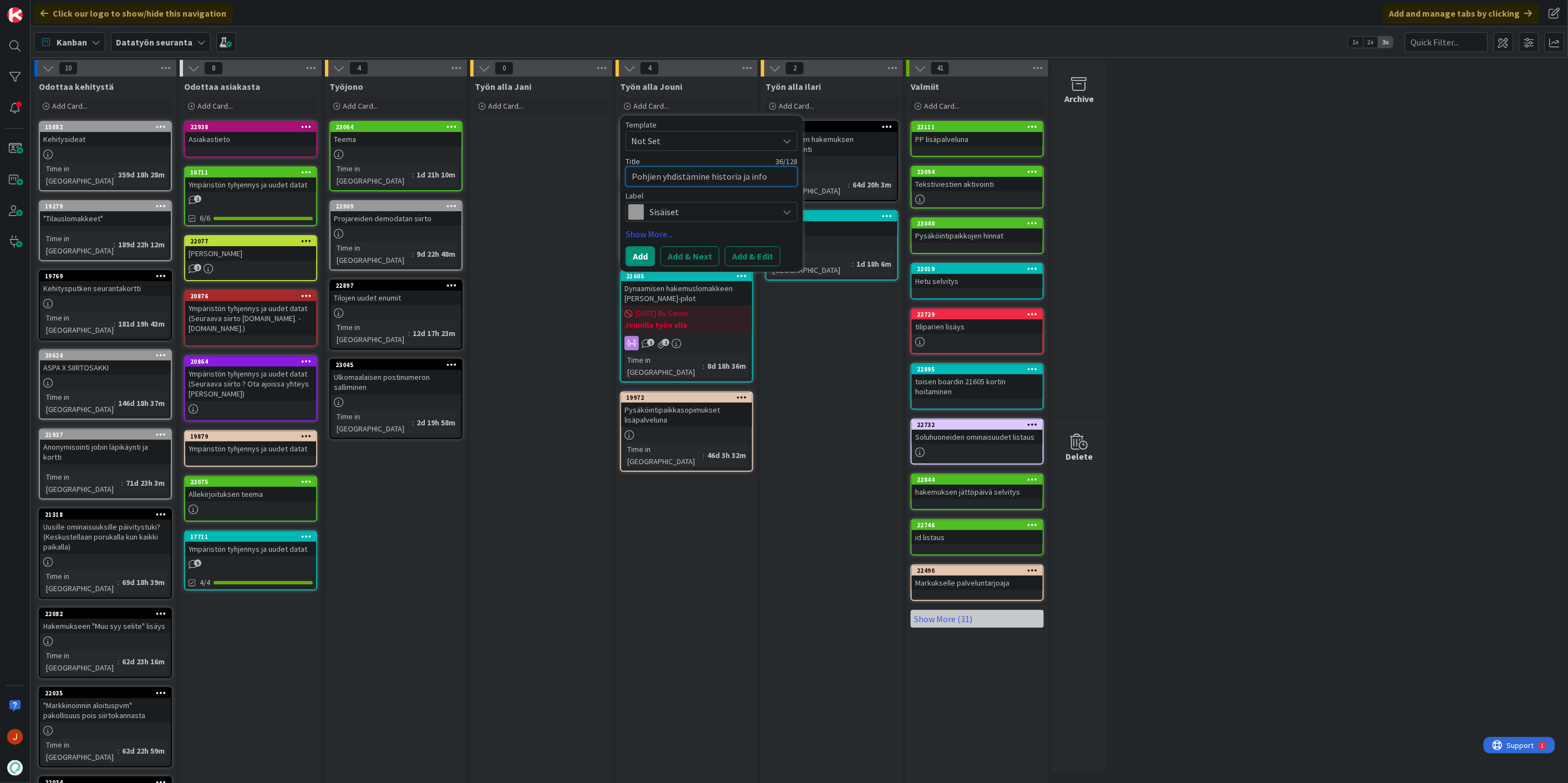
type textarea "x"
type textarea "Pohjien yhdistämine historian ja info"
type textarea "x"
type textarea "Pohjien yhdistämine historian p ja info"
type textarea "x"
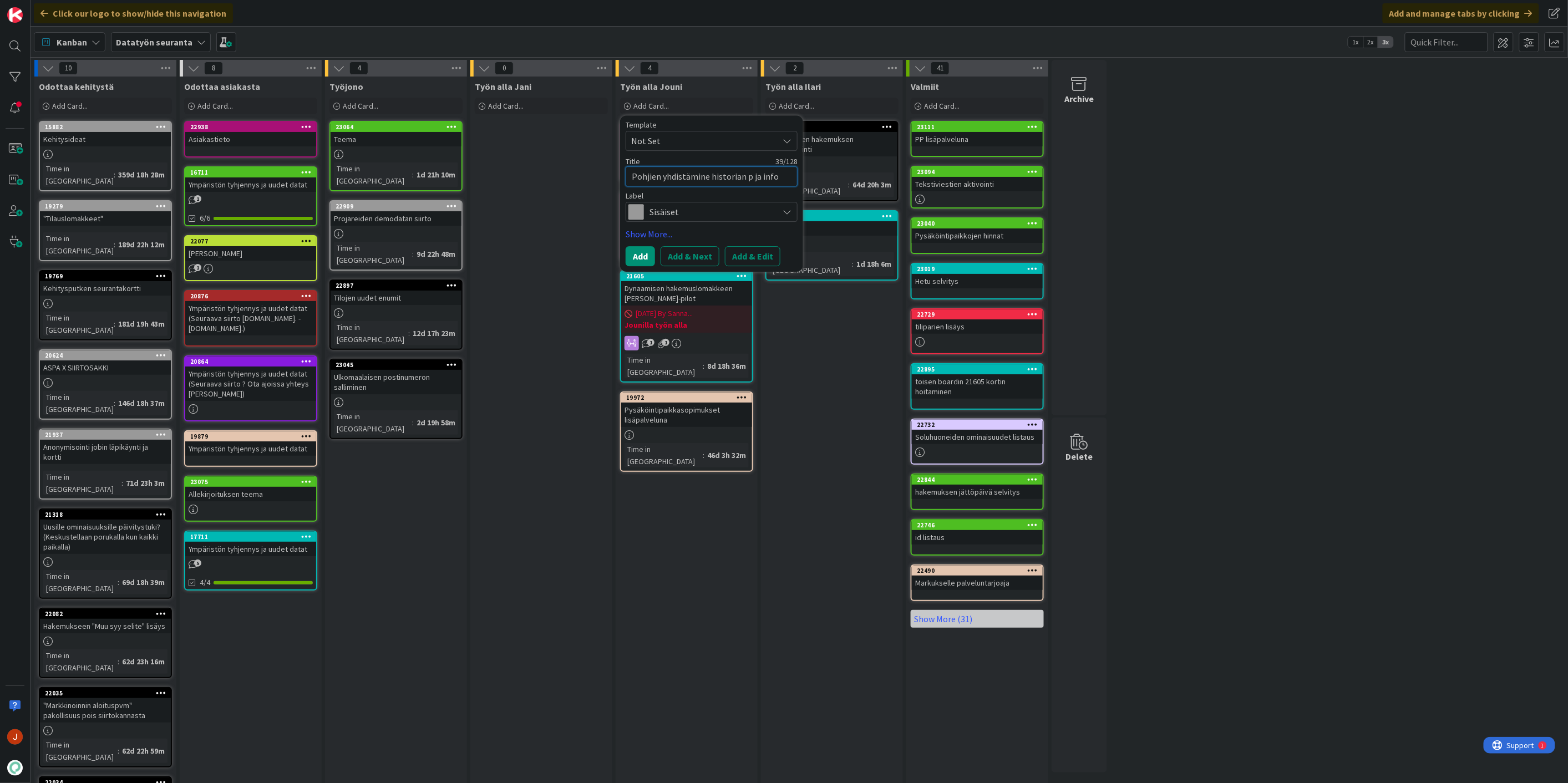
type textarea "Pohjien yhdistämine historian pö ja info"
type textarea "x"
type textarea "Pohjien yhdistämine historian p ja info"
type textarea "x"
type textarea "Pohjien yhdistämine historian pä ja info"
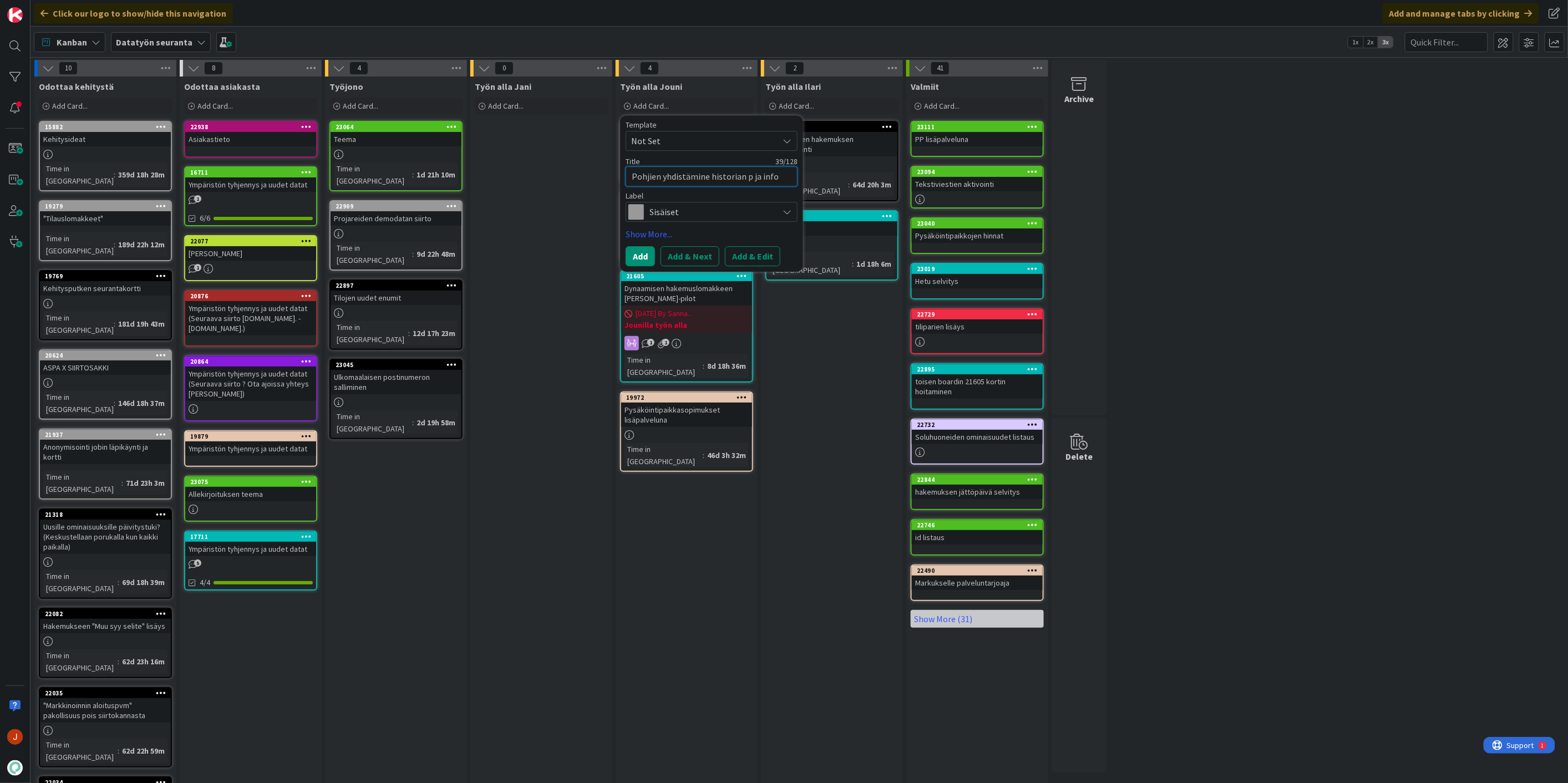
type textarea "x"
type textarea "Pohjien yhdistämine historian päi ja info"
type textarea "x"
type textarea "Pohjien yhdistämine historian päiv ja info"
type textarea "x"
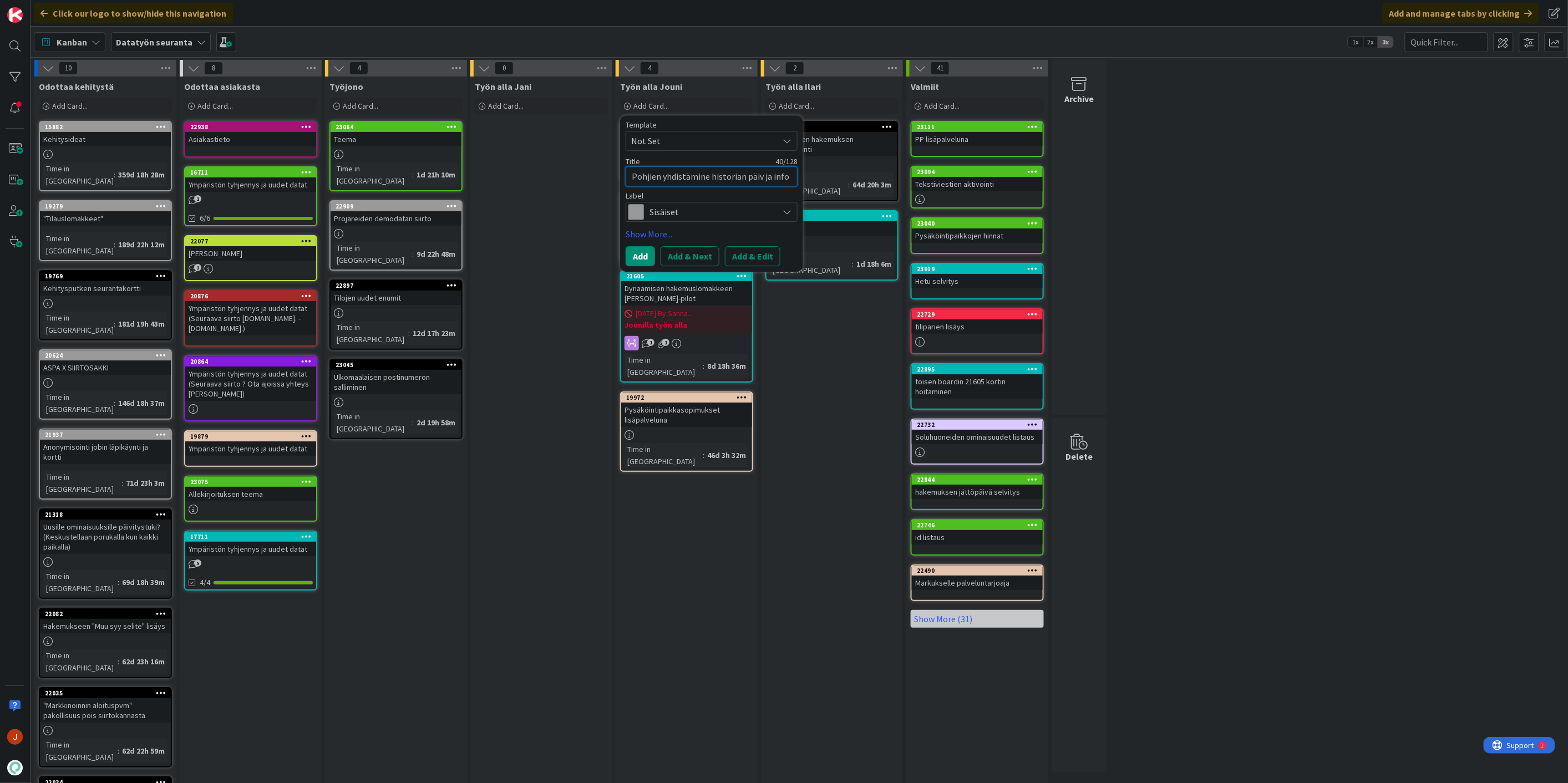
type textarea "[PERSON_NAME] yhdistämine historian päivi ja info"
type textarea "x"
type textarea "[PERSON_NAME] yhdistämine historian päivit ja info"
type textarea "x"
type textarea "[PERSON_NAME] yhdistämine historian päivity ja info"
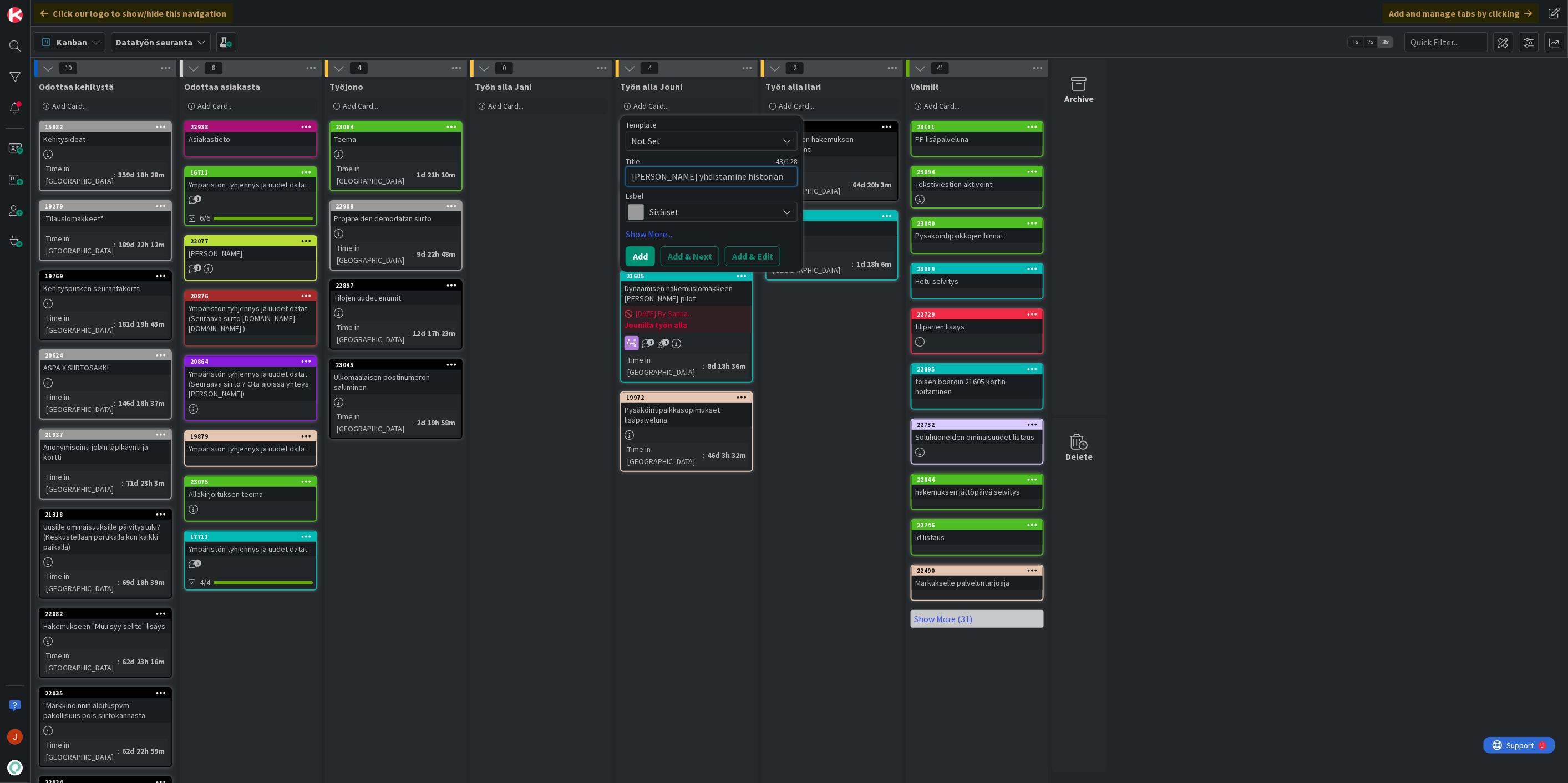
type textarea "x"
type textarea "[PERSON_NAME] yhdistämine historian päivitys ja info"
type textarea "x"
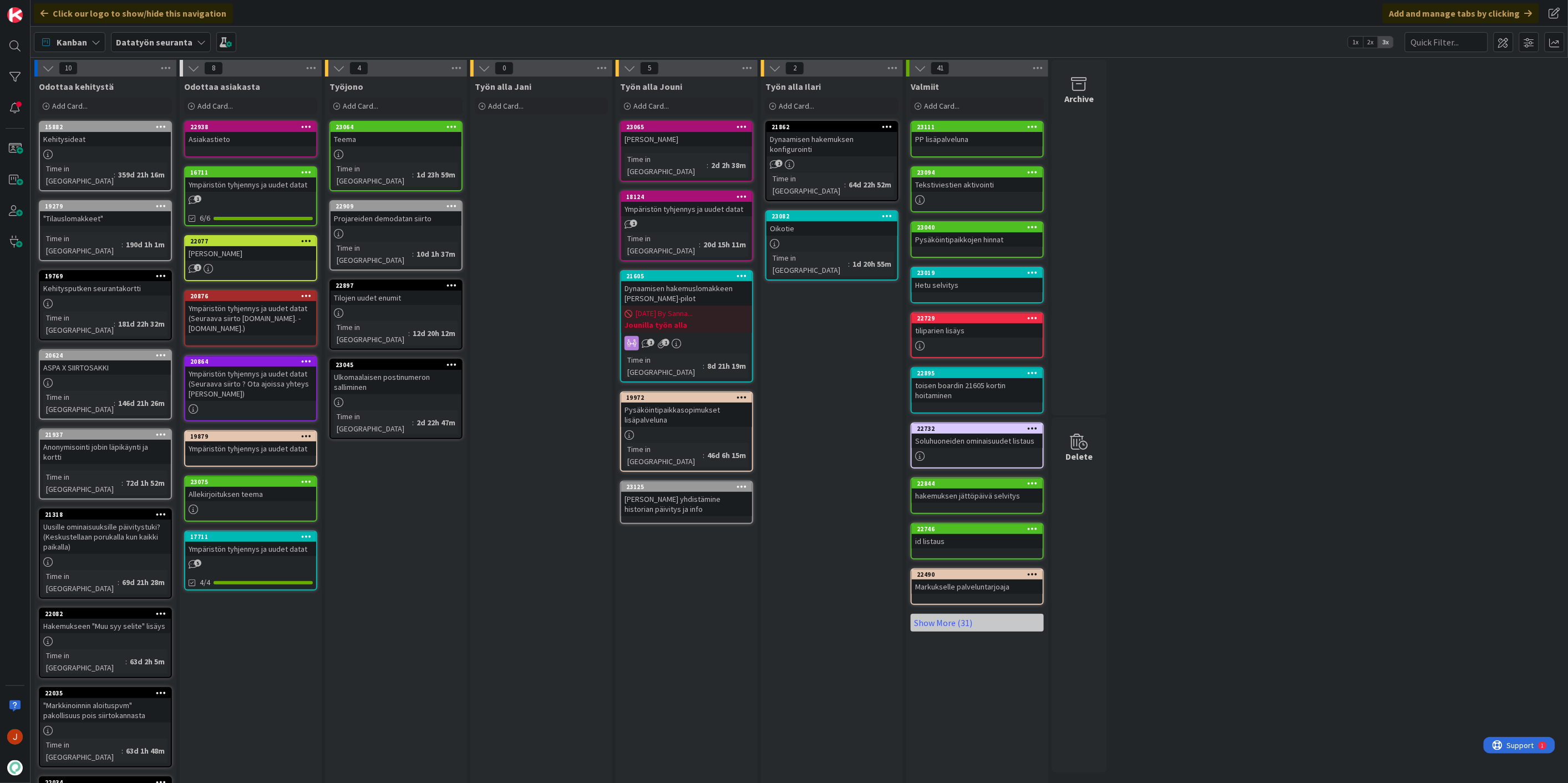
click at [700, 603] on div "Työn alla Jouni Add Card... Template Not Set Title 0 / 128 Pohjien yhdistämine …" at bounding box center [687, 516] width 142 height 878
click at [689, 483] on div "23125" at bounding box center [689, 487] width 126 height 7
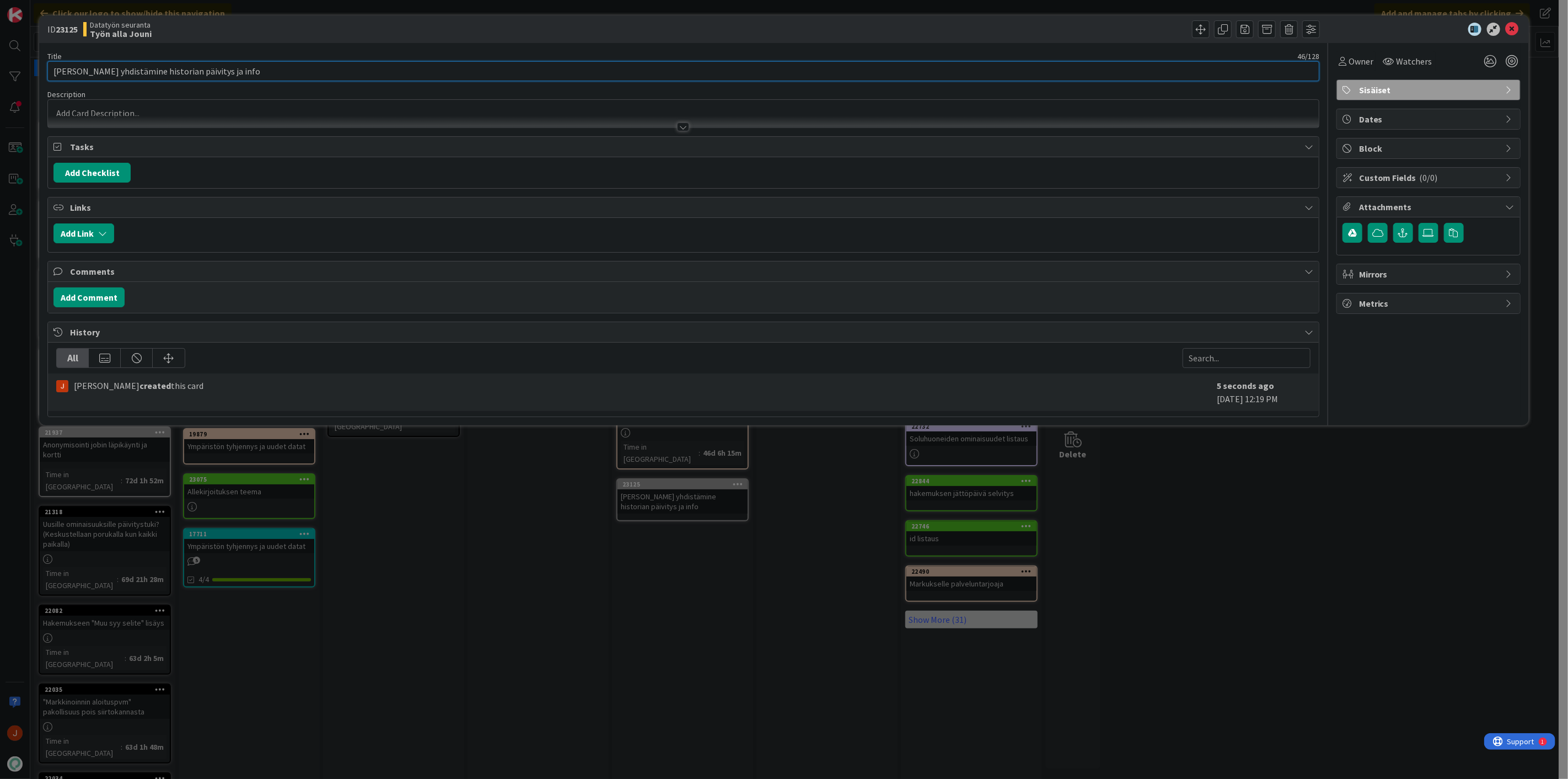
click at [129, 68] on input "[PERSON_NAME] yhdistämine historian päivitys ja info" at bounding box center [683, 71] width 1272 height 20
type input "Pohjien yhdistäminen historian päivitys ja info"
click at [1515, 26] on icon at bounding box center [1513, 29] width 14 height 14
